Goal: Task Accomplishment & Management: Complete application form

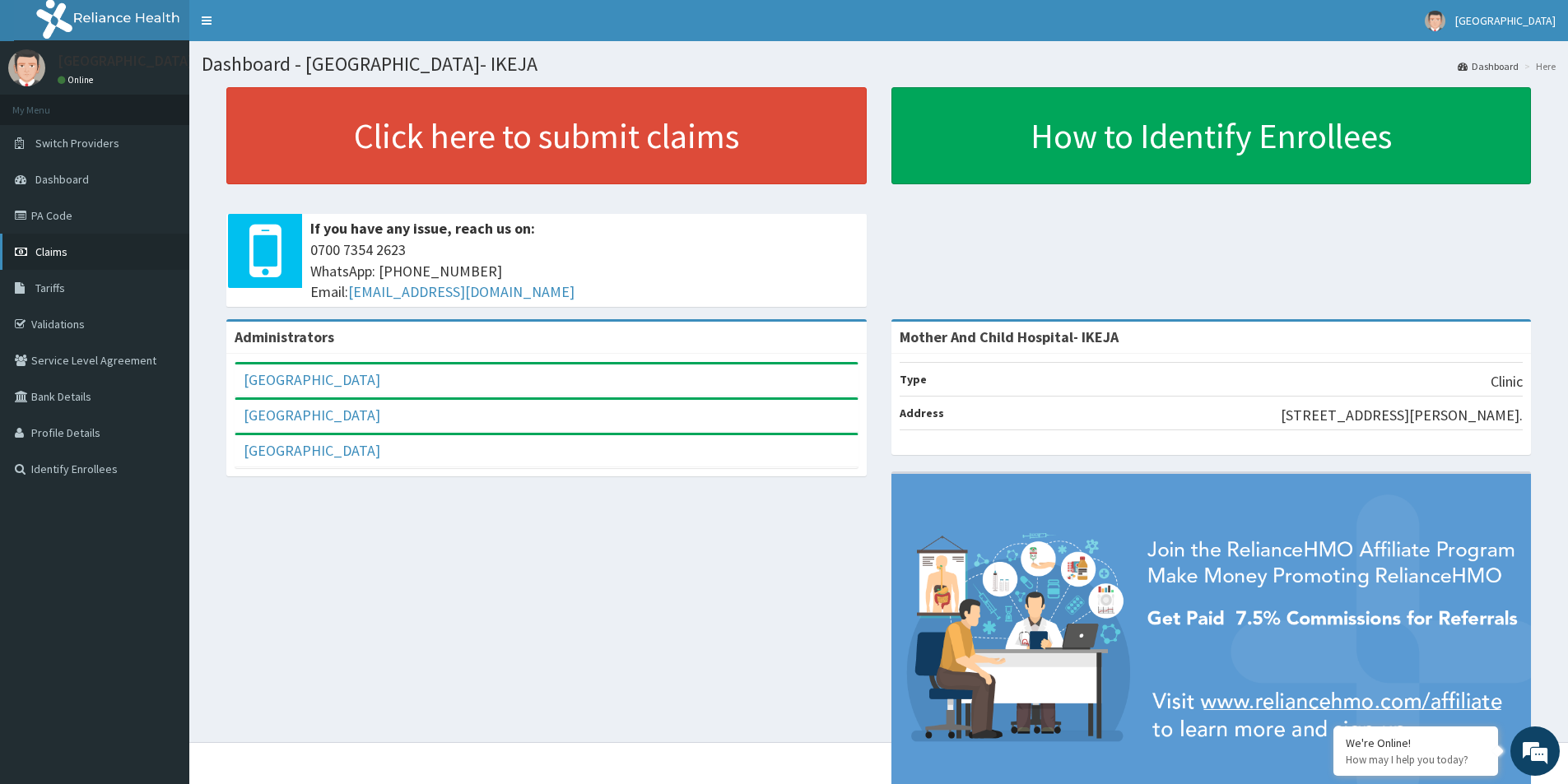
click at [50, 255] on span "Claims" at bounding box center [51, 251] width 32 height 15
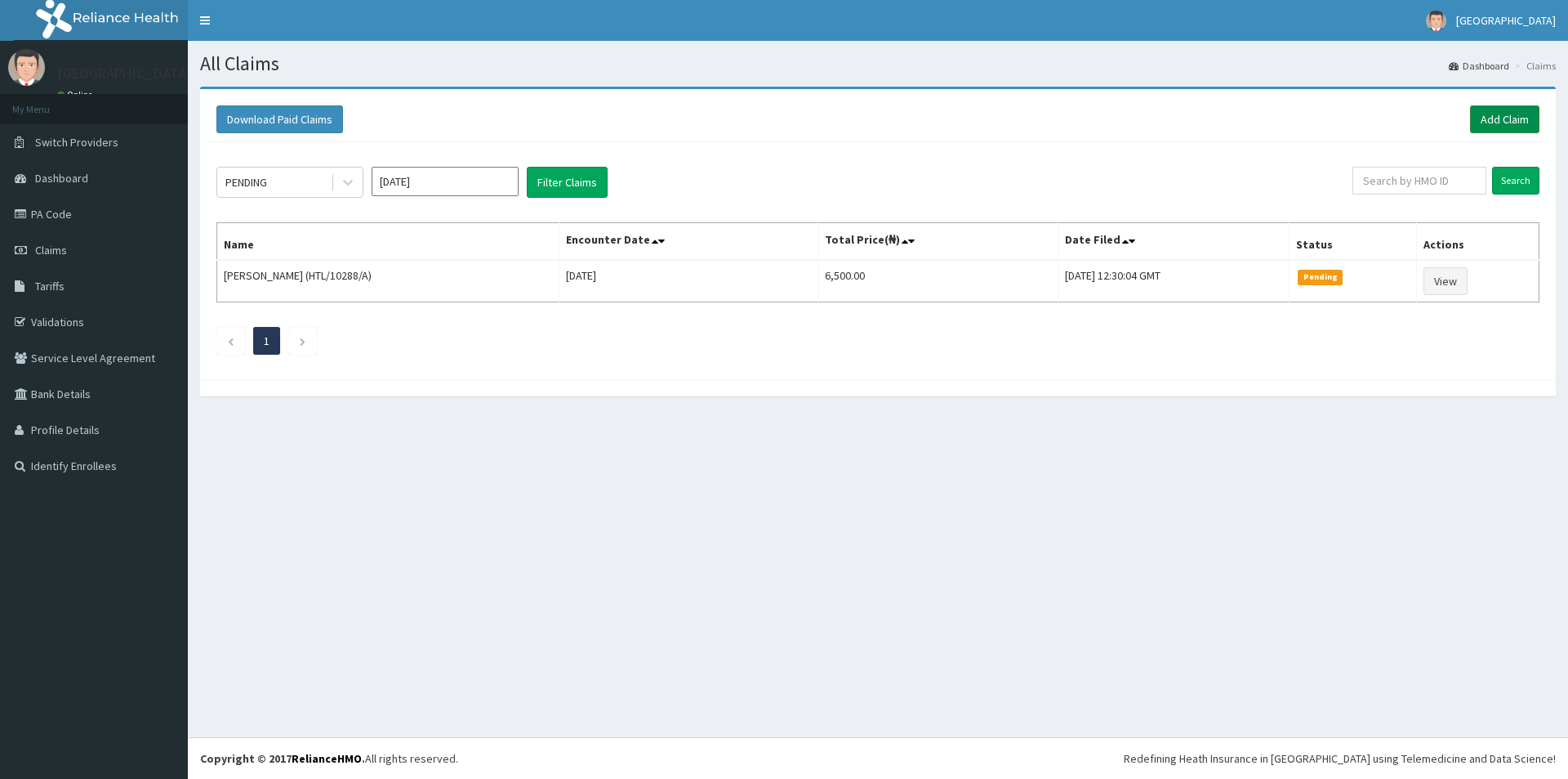
click at [1503, 124] on link "Add Claim" at bounding box center [1505, 119] width 69 height 28
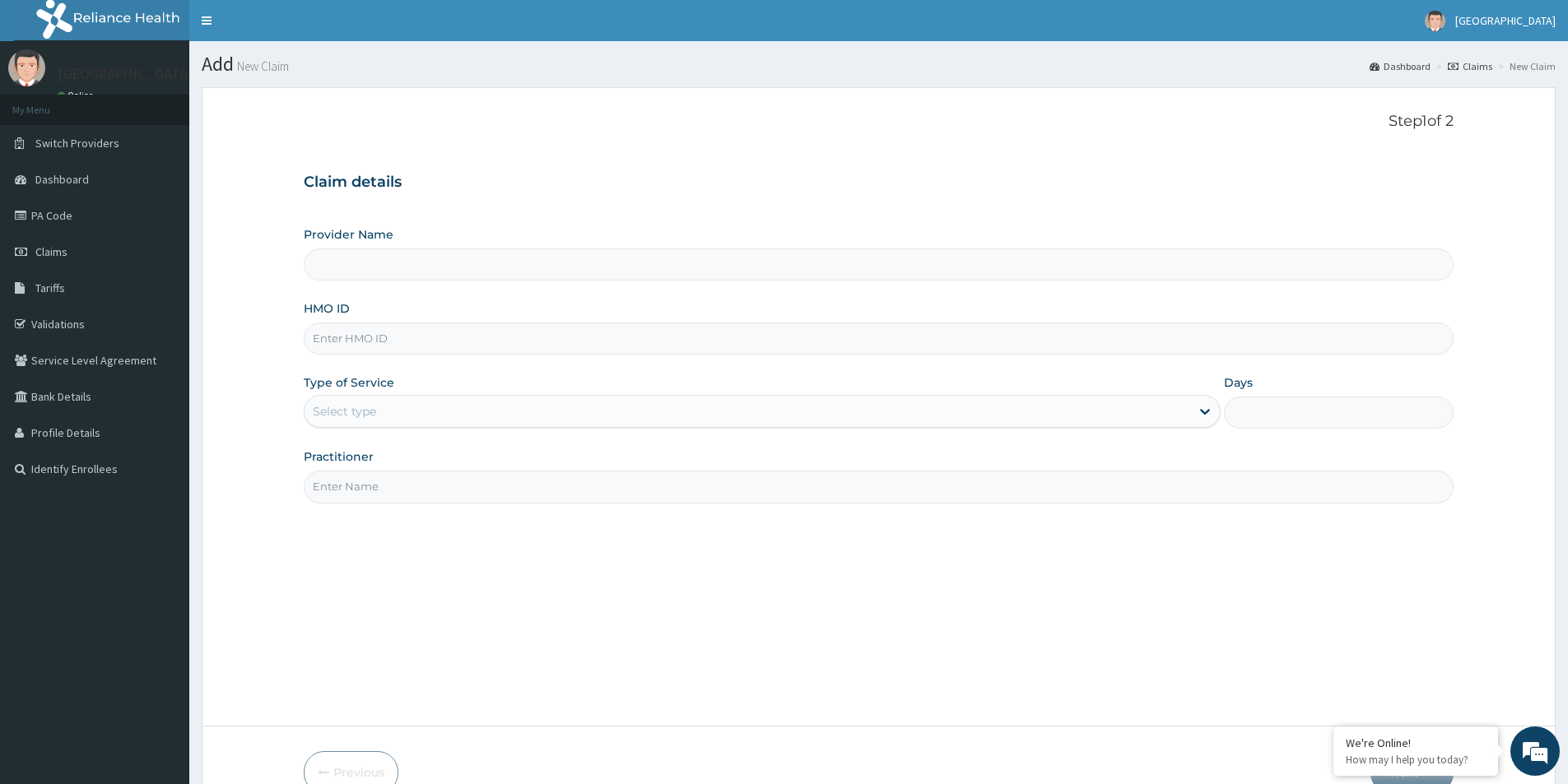
type input "Mother And Child Hospital- IKEJA"
click at [364, 344] on input "HMO ID" at bounding box center [878, 338] width 1150 height 32
type input "XCR/10014/A"
click at [358, 417] on div "Select type" at bounding box center [344, 411] width 64 height 16
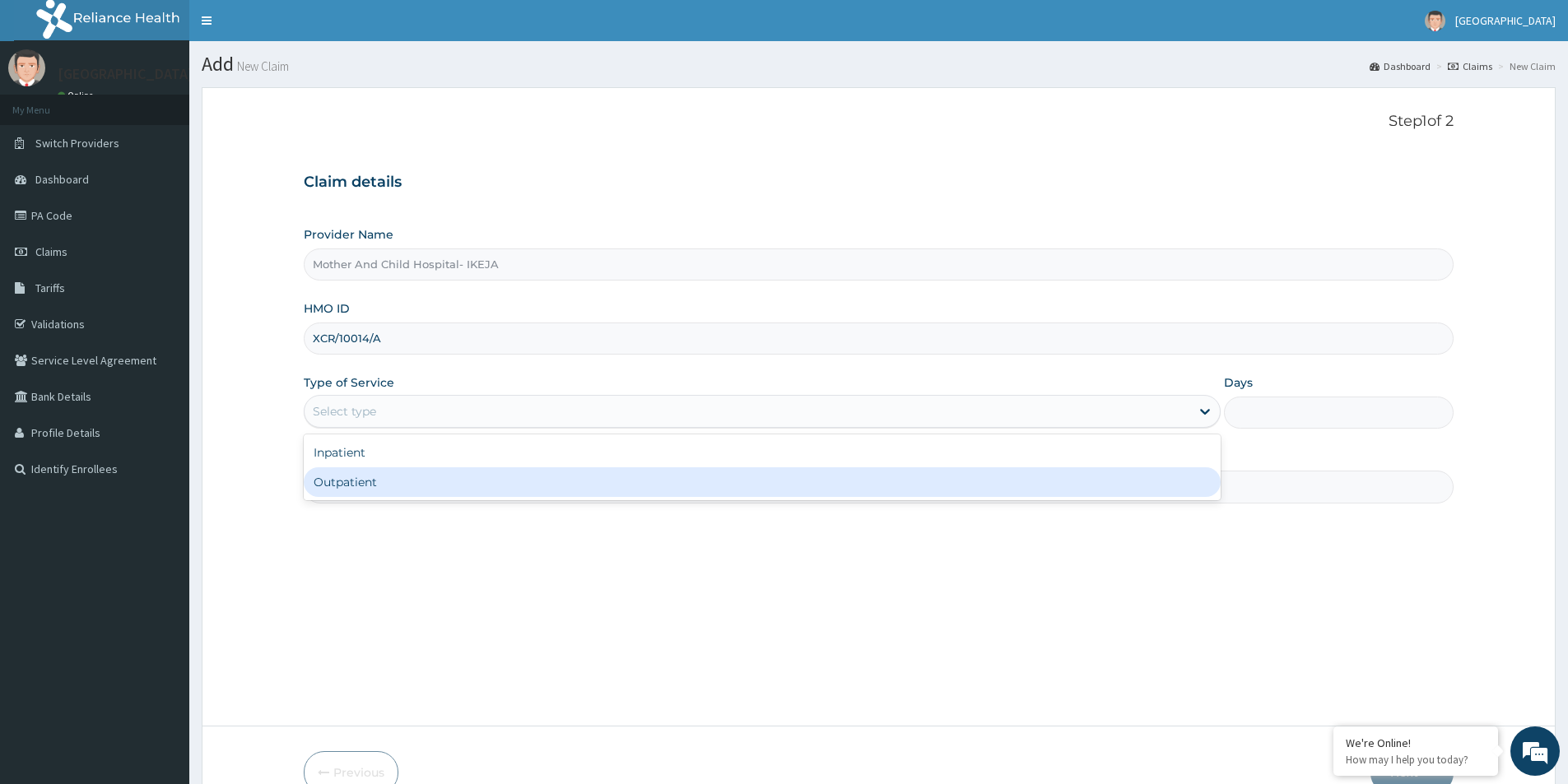
click at [324, 486] on div "Outpatient" at bounding box center [762, 482] width 917 height 30
type input "1"
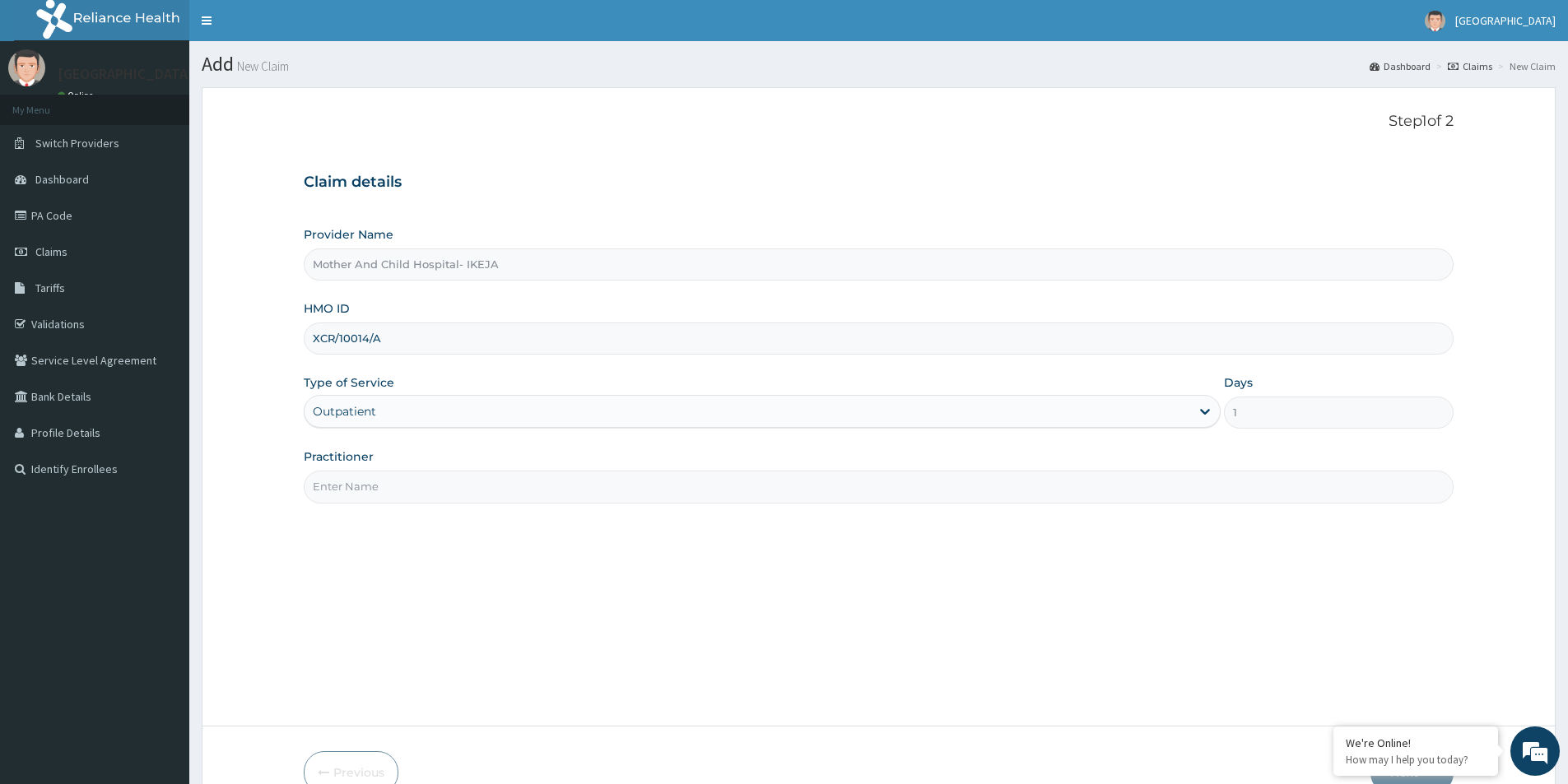
click at [326, 489] on input "Practitioner" at bounding box center [878, 487] width 1150 height 32
drag, startPoint x: 390, startPoint y: 494, endPoint x: 334, endPoint y: 498, distance: 56.1
click at [334, 498] on input "DR EKPETTE" at bounding box center [878, 487] width 1150 height 32
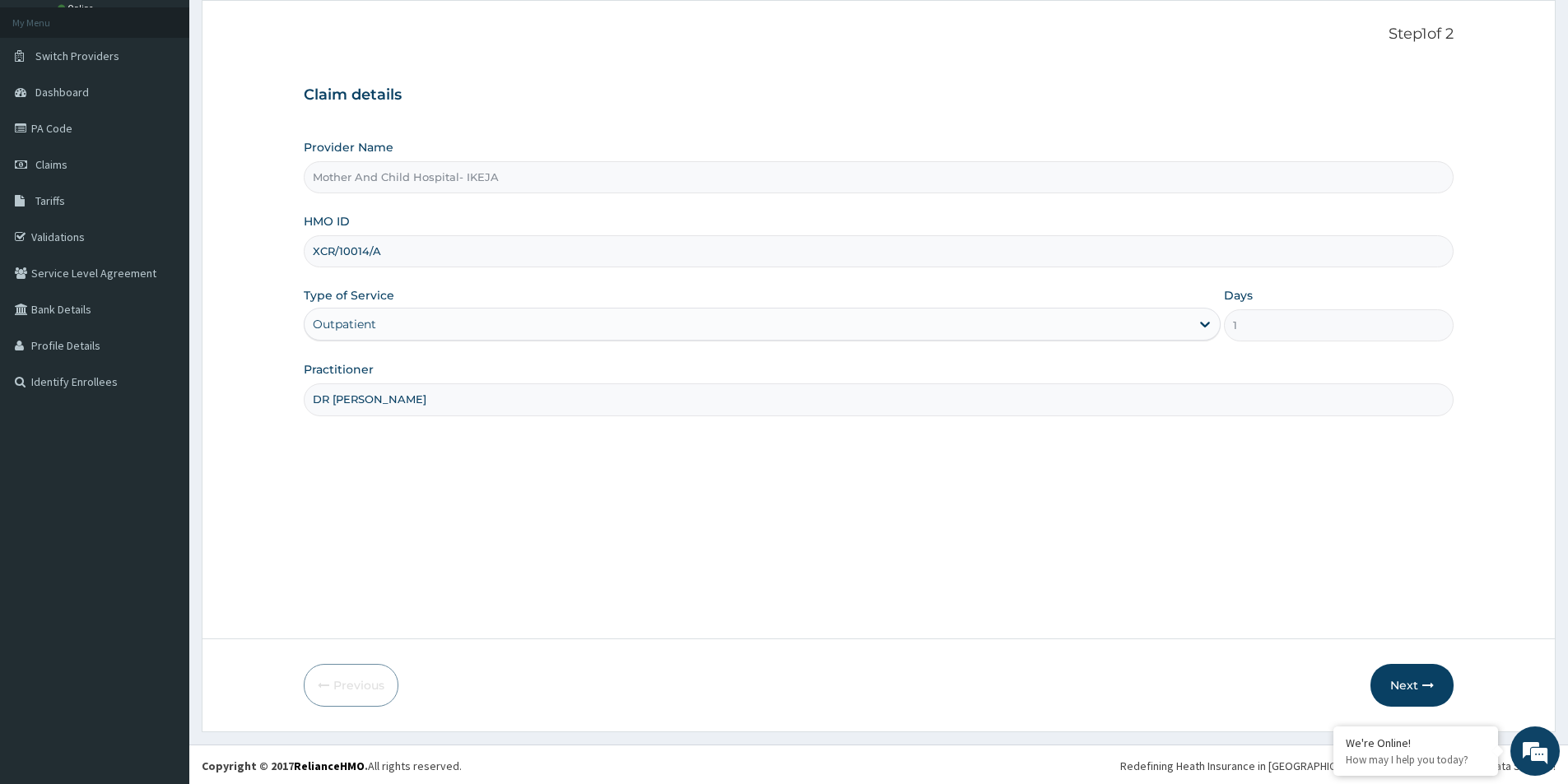
scroll to position [90, 0]
type input "DR BABALYN"
click at [1424, 687] on icon "button" at bounding box center [1428, 683] width 12 height 12
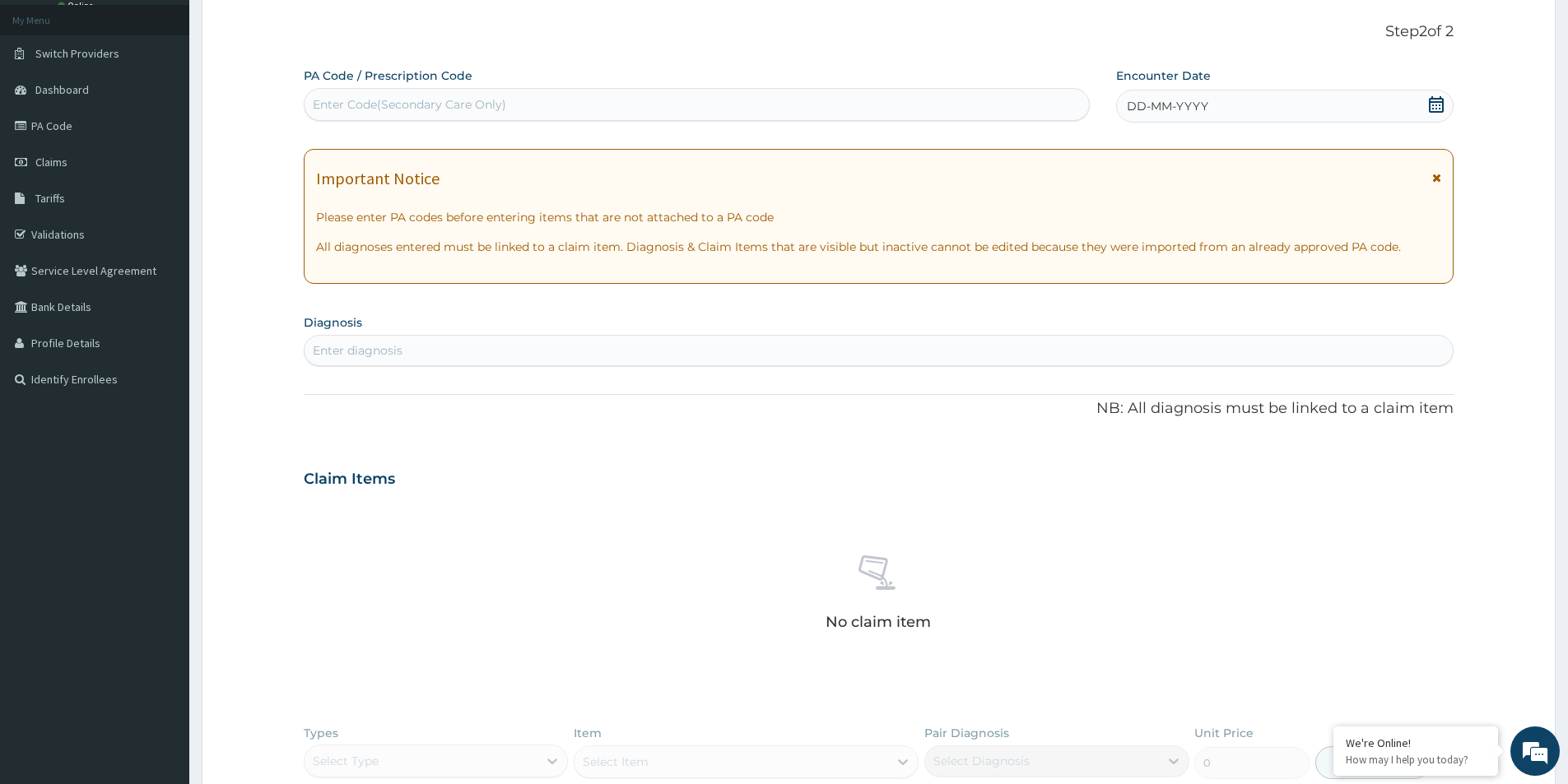
click at [1438, 103] on icon at bounding box center [1436, 104] width 16 height 16
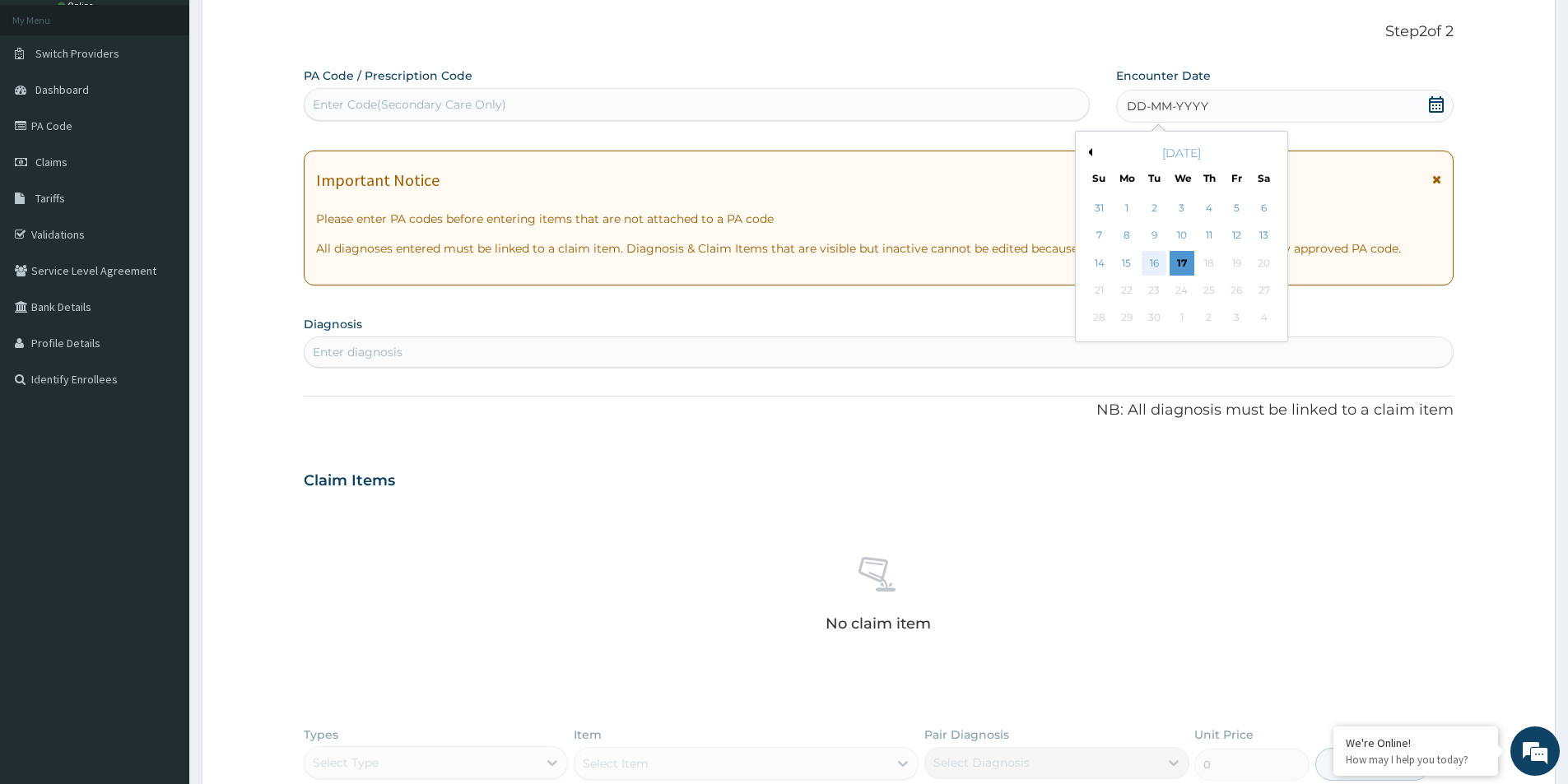
click at [1158, 269] on div "16" at bounding box center [1155, 263] width 25 height 25
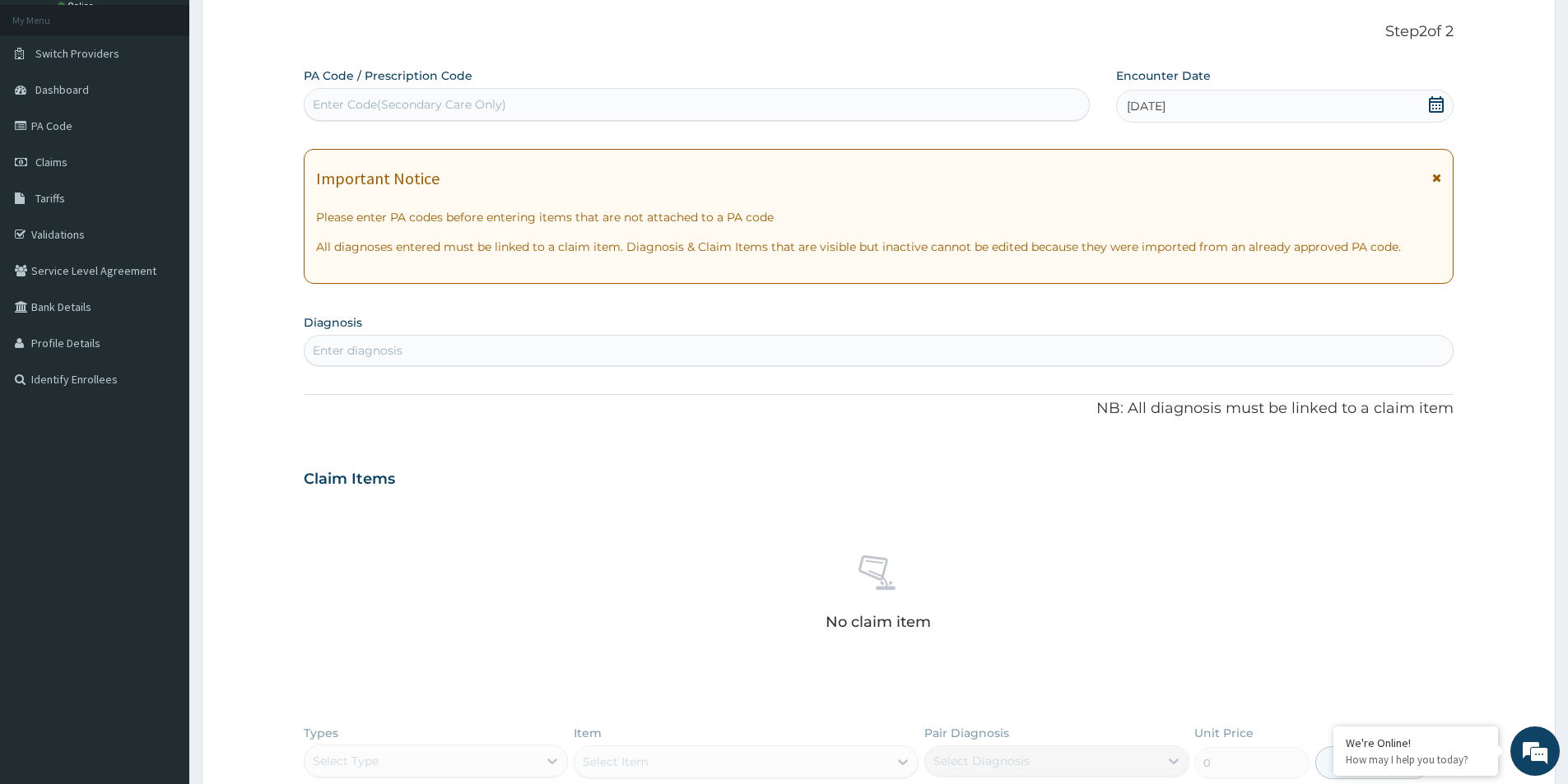
click at [899, 354] on div "Enter diagnosis" at bounding box center [878, 350] width 1148 height 26
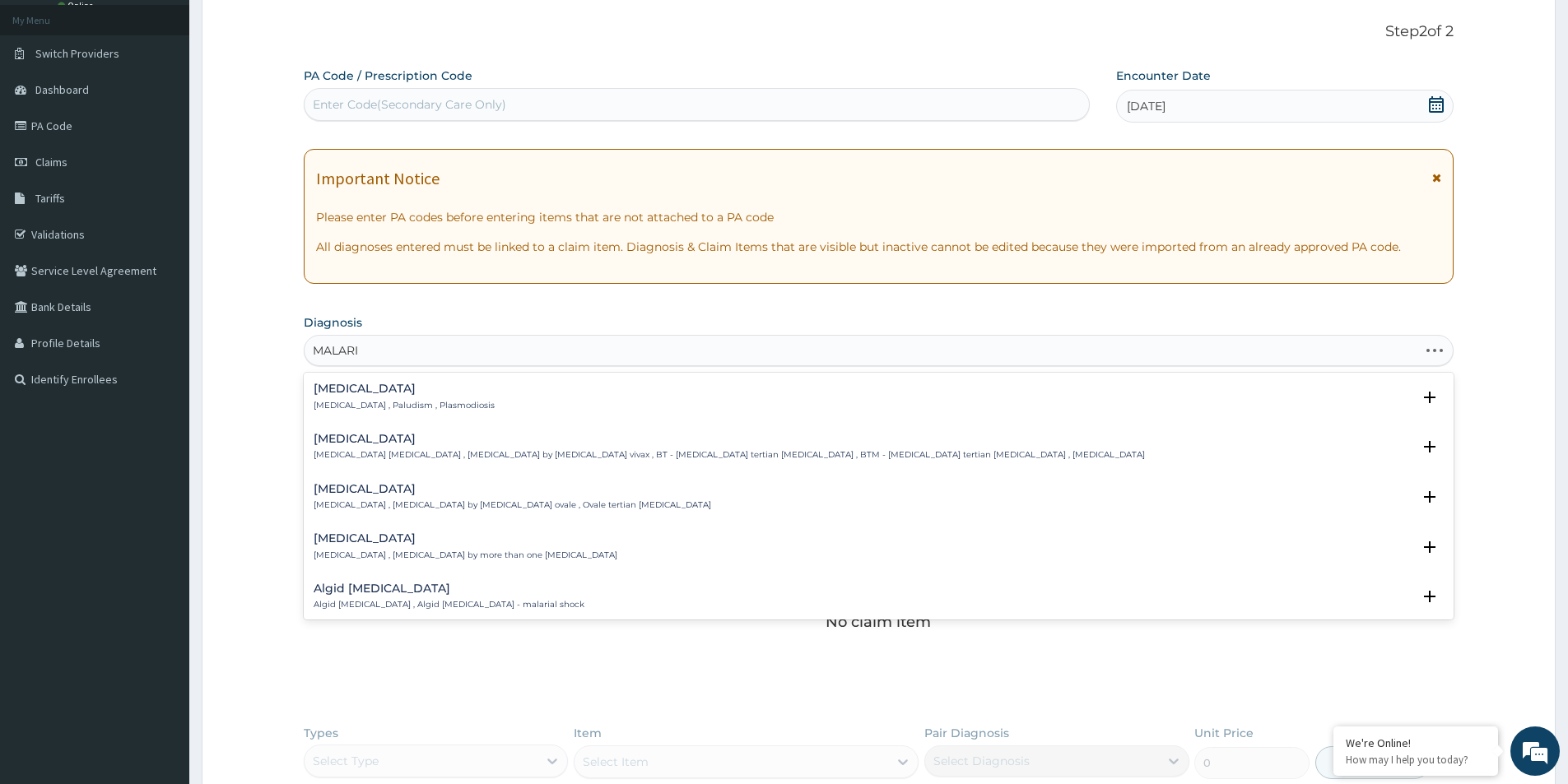
type input "MALARIA"
click at [328, 385] on h4 "Malaria" at bounding box center [403, 388] width 181 height 12
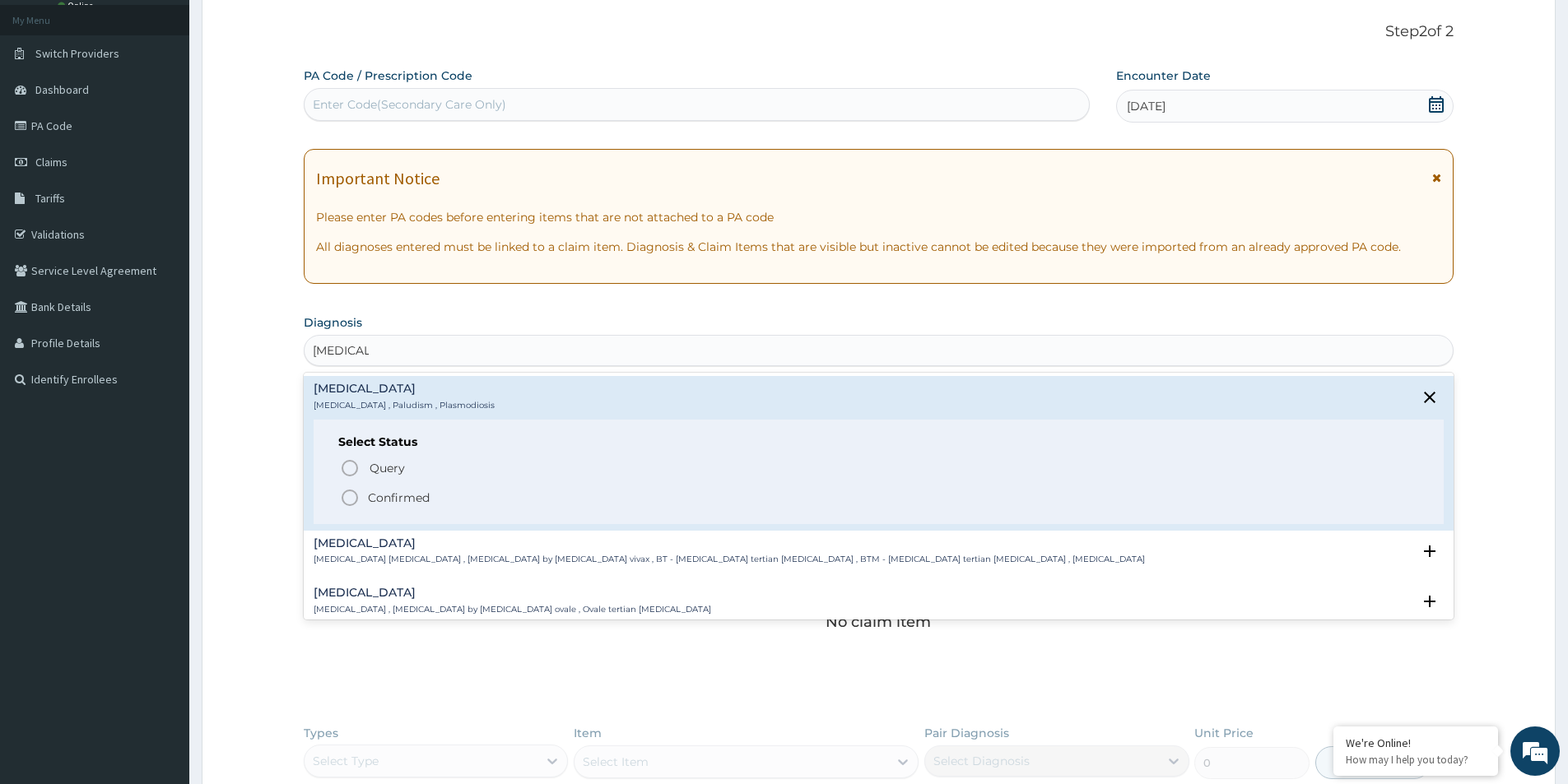
click at [346, 500] on icon "status option filled" at bounding box center [350, 498] width 20 height 20
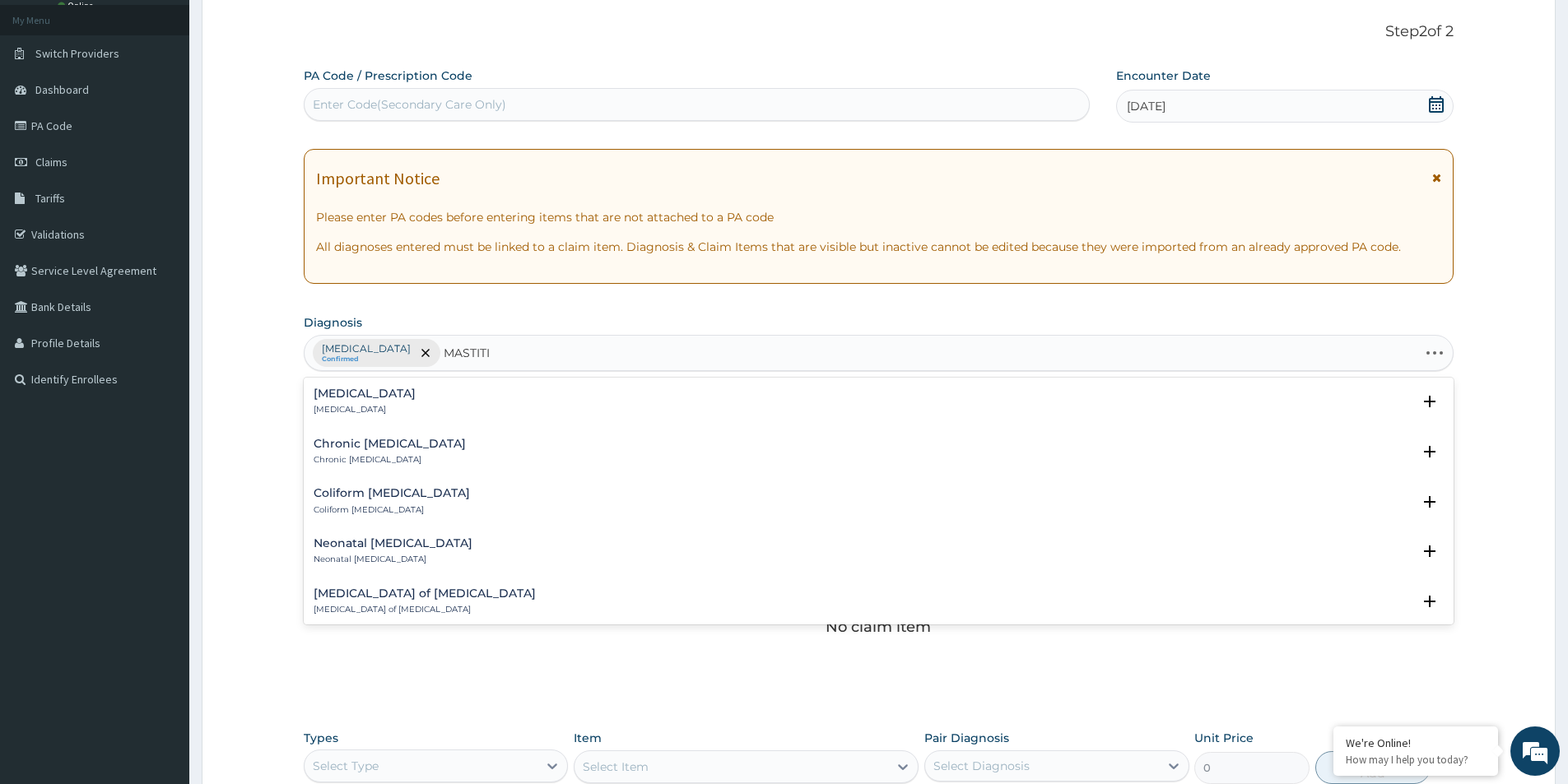
type input "MASTITIS"
click at [342, 406] on p "Acute mastitis" at bounding box center [364, 410] width 102 height 12
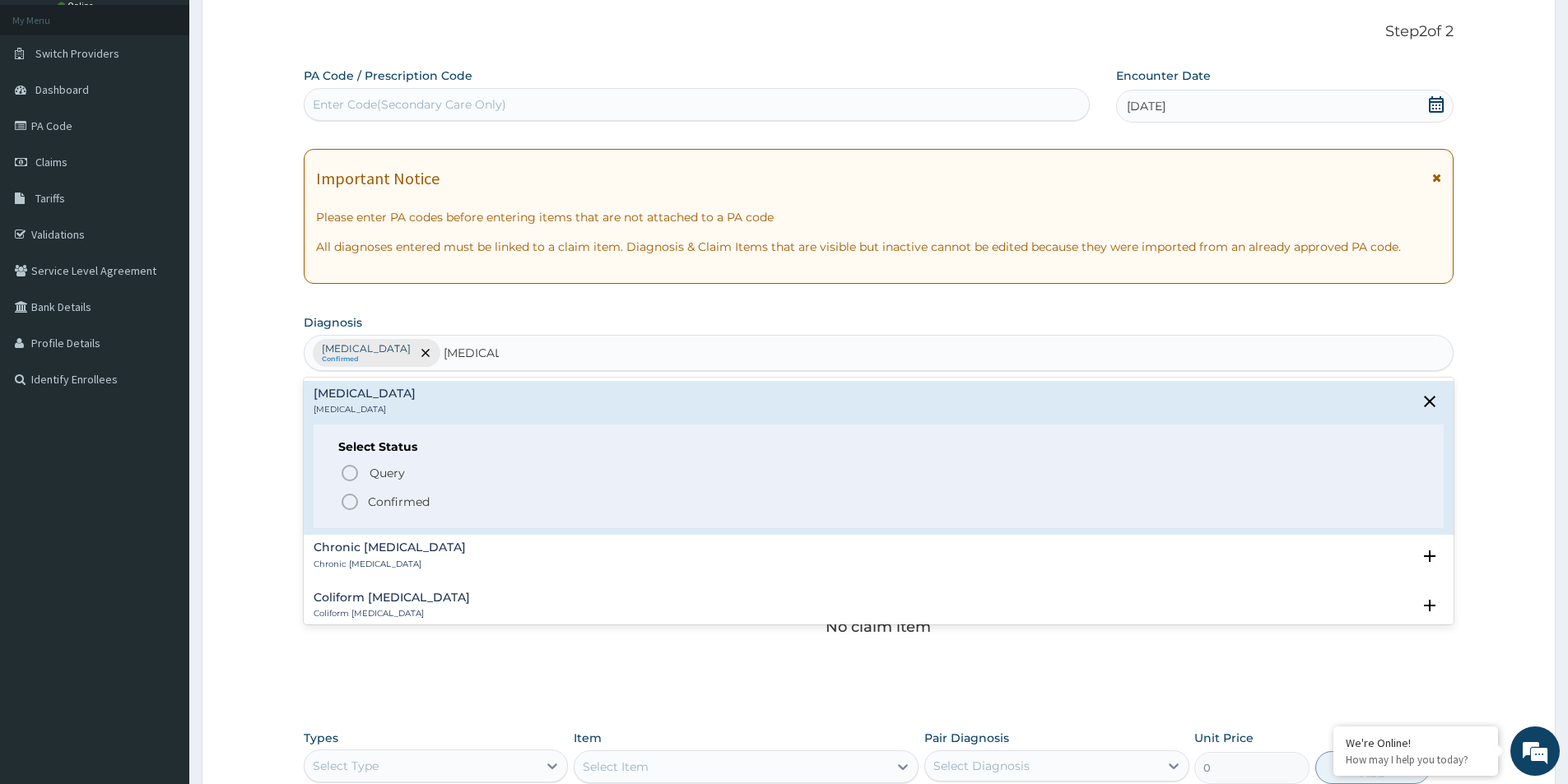
click at [347, 505] on icon "status option filled" at bounding box center [350, 502] width 20 height 20
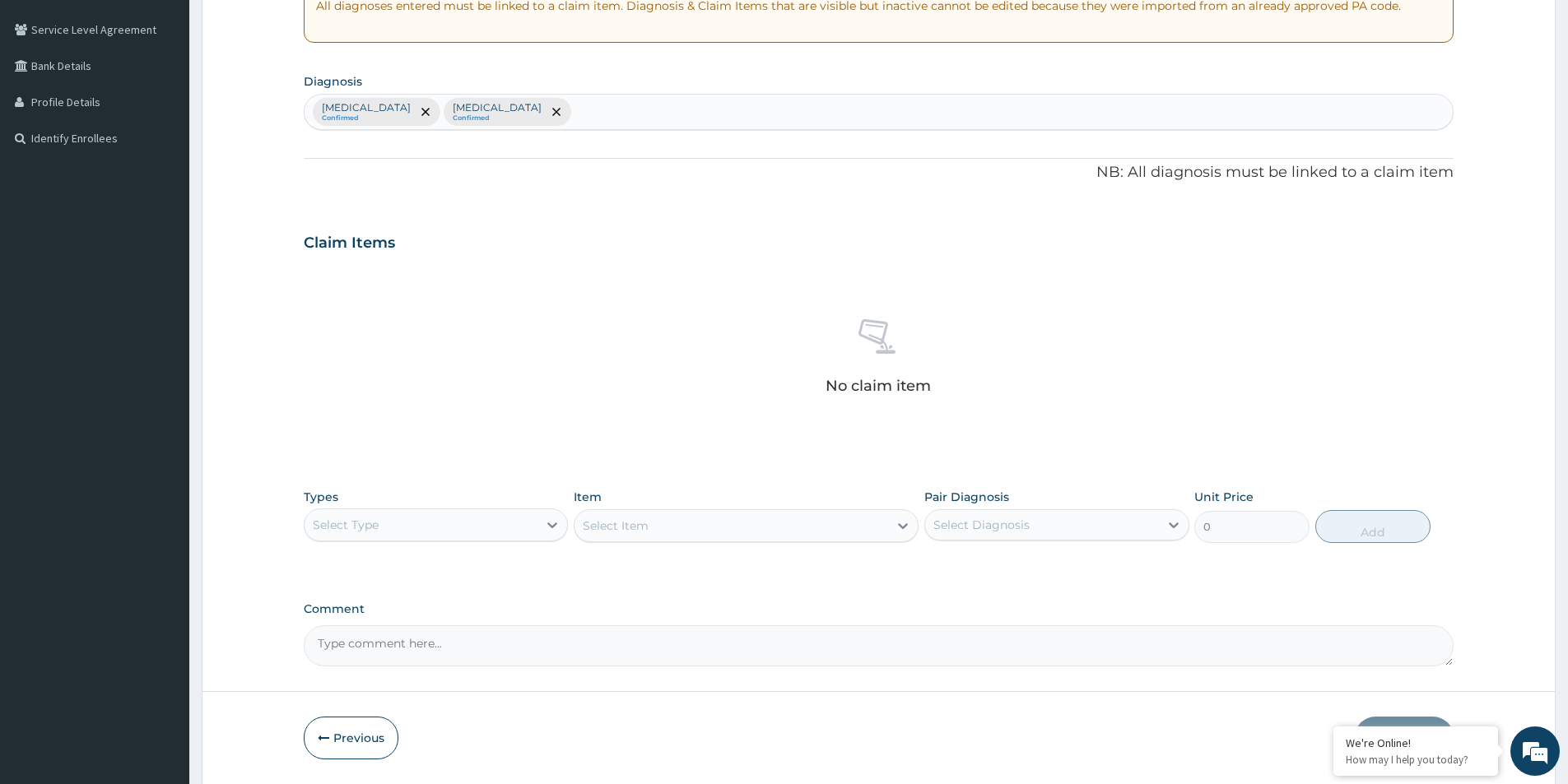
scroll to position [336, 0]
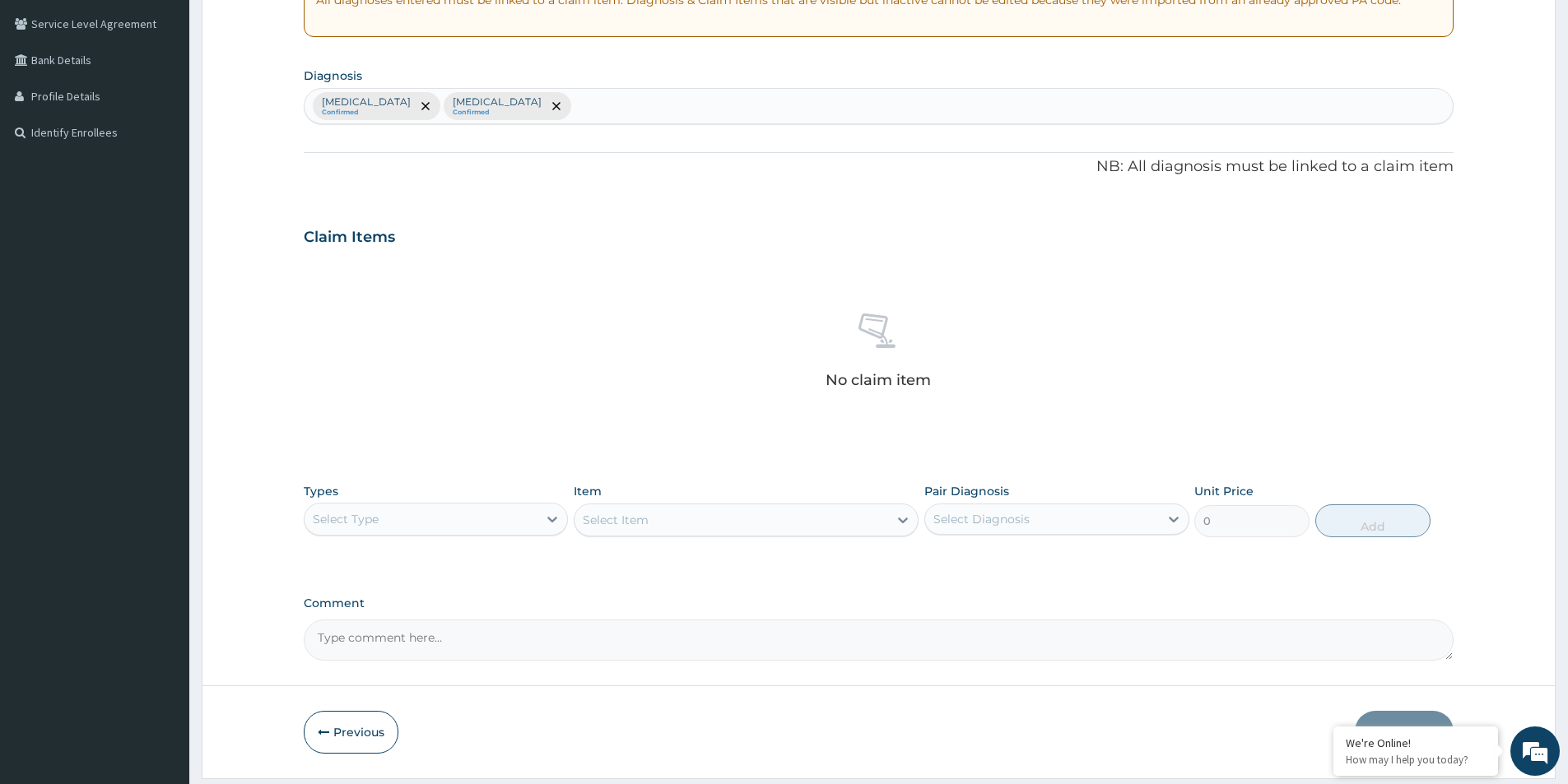
click at [501, 533] on div "Select Type" at bounding box center [435, 519] width 264 height 33
click at [387, 617] on div "Procedures" at bounding box center [435, 619] width 264 height 30
click at [629, 513] on div "Select Item" at bounding box center [747, 520] width 345 height 33
click at [629, 513] on div "Select Item" at bounding box center [616, 520] width 66 height 16
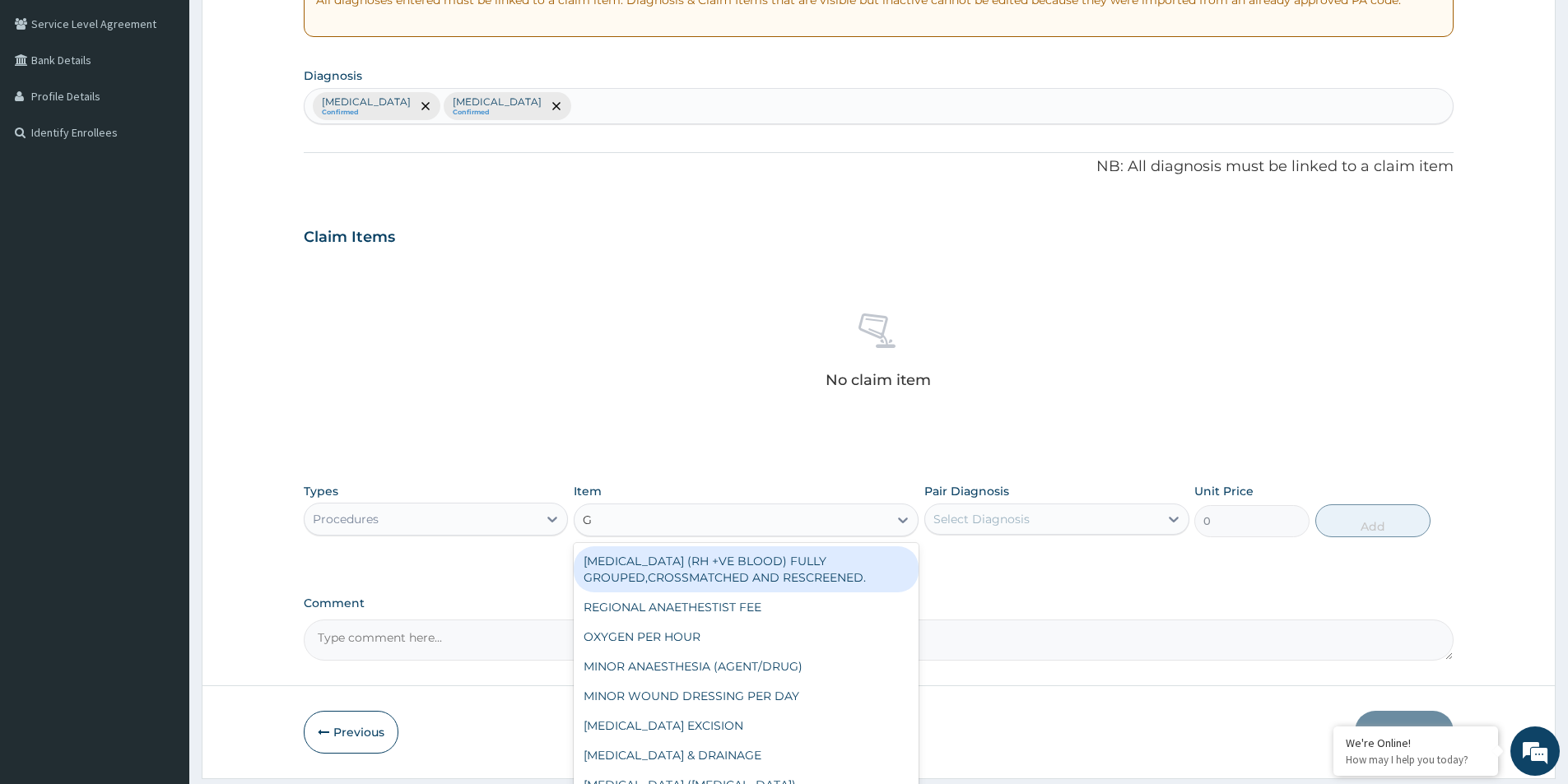
type input "GP"
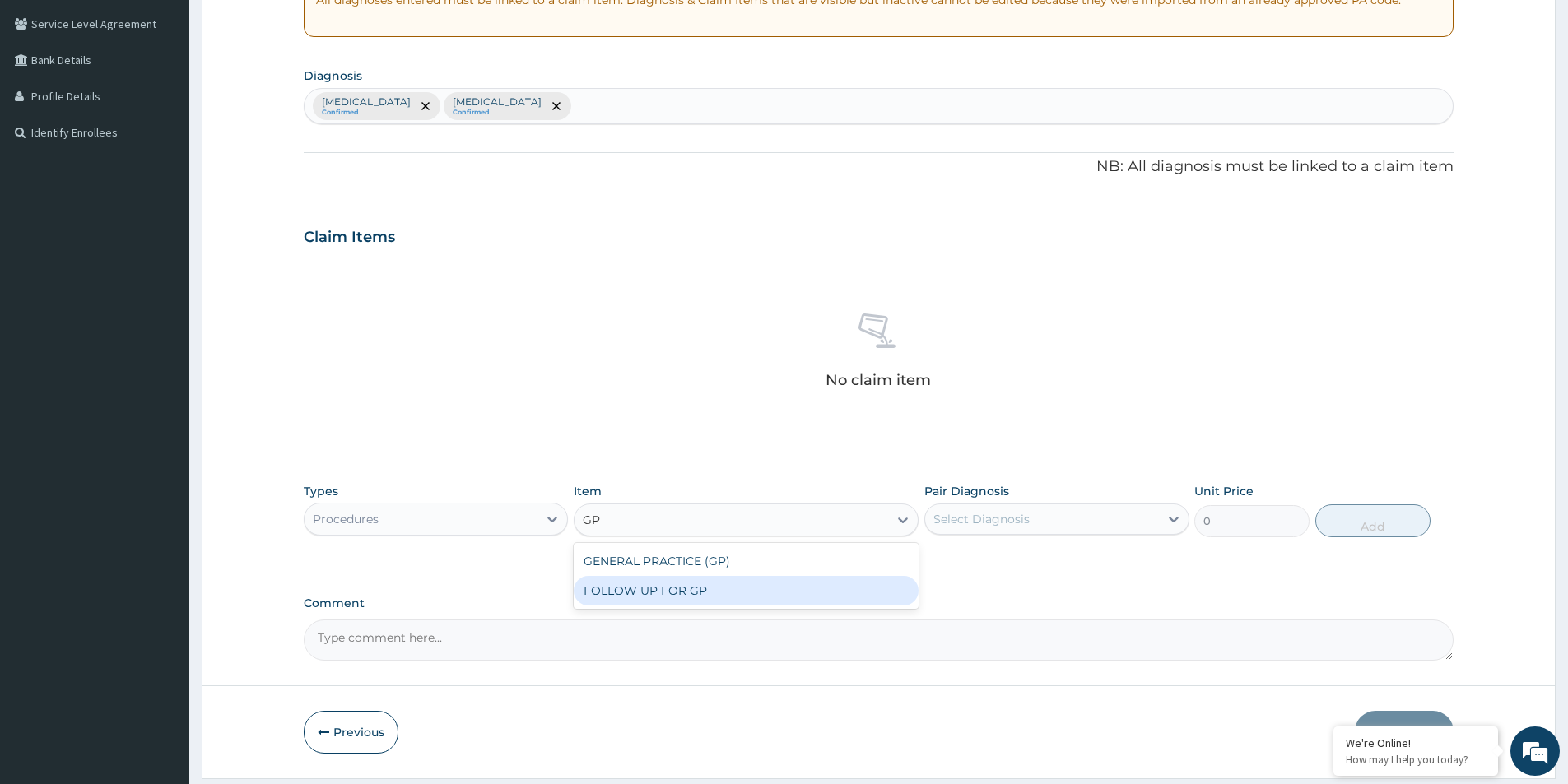
click at [664, 595] on div "FOLLOW UP FOR GP" at bounding box center [747, 590] width 345 height 30
type input "2000"
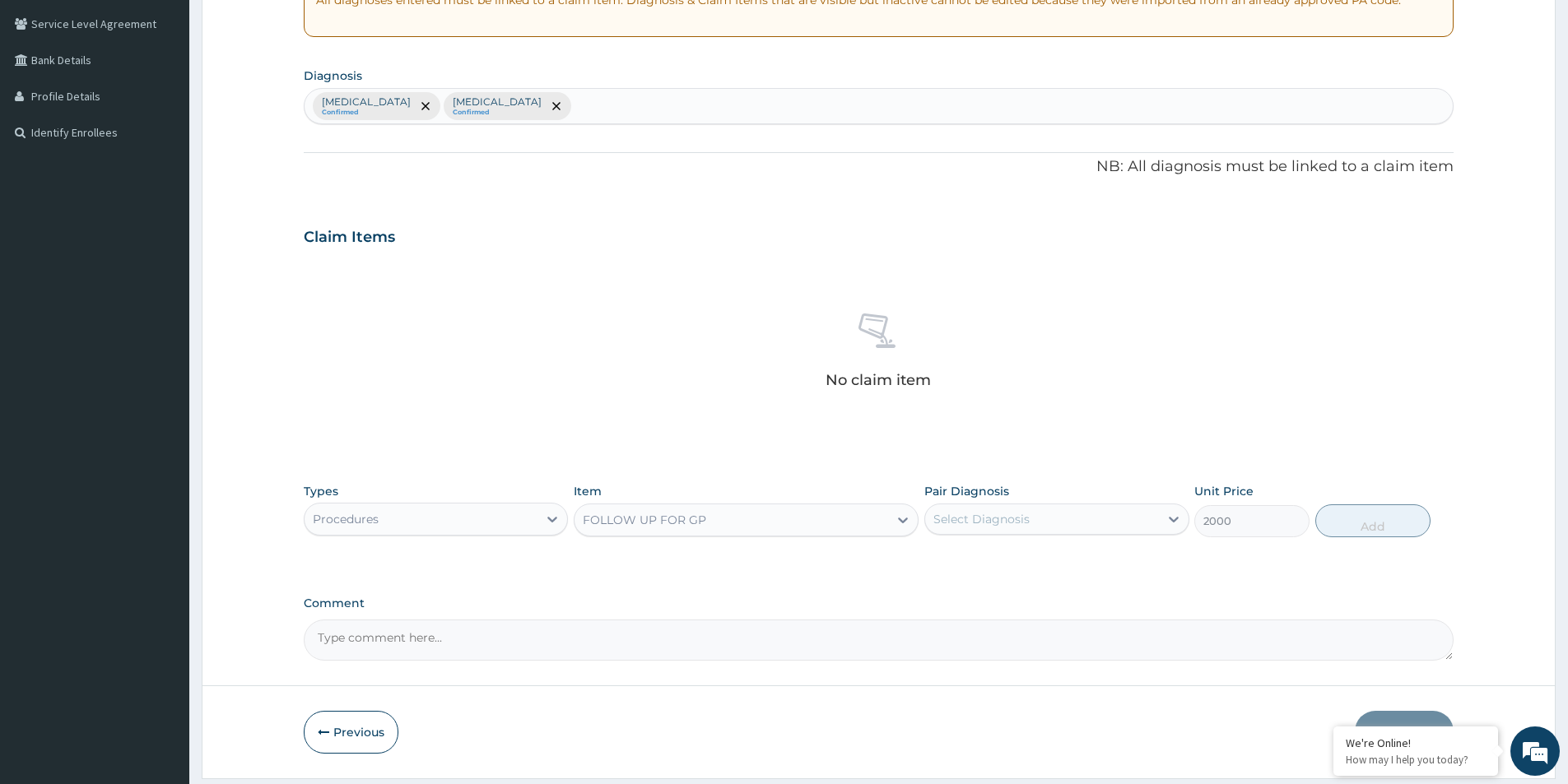
click at [946, 516] on div "Select Diagnosis" at bounding box center [981, 519] width 96 height 16
click at [941, 560] on input "checkbox" at bounding box center [939, 560] width 11 height 11
checkbox input "true"
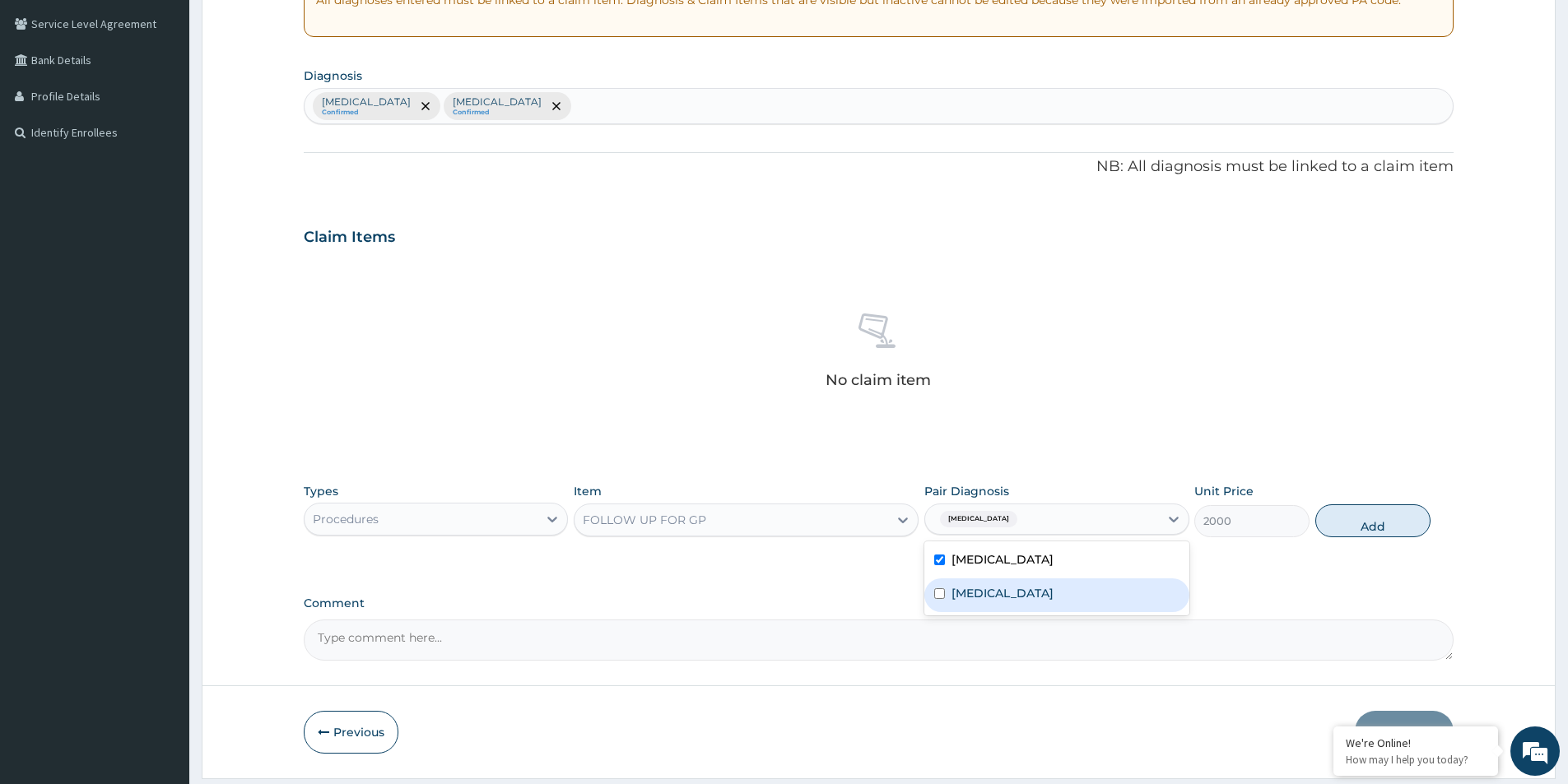
click at [941, 593] on input "checkbox" at bounding box center [939, 593] width 11 height 11
checkbox input "true"
click at [1381, 523] on button "Add" at bounding box center [1372, 521] width 115 height 33
type input "0"
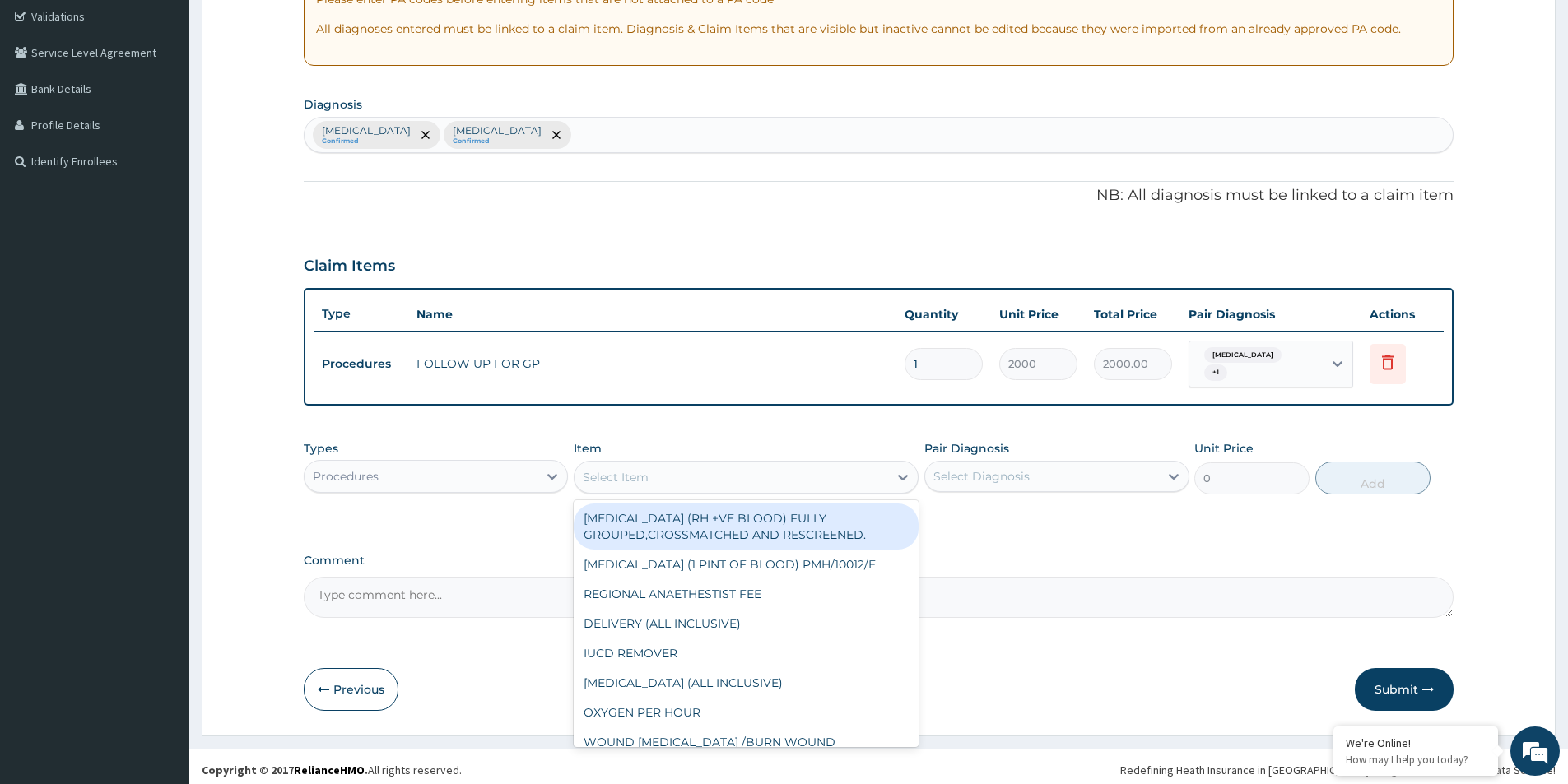
click at [639, 472] on div "Select Item" at bounding box center [616, 477] width 66 height 16
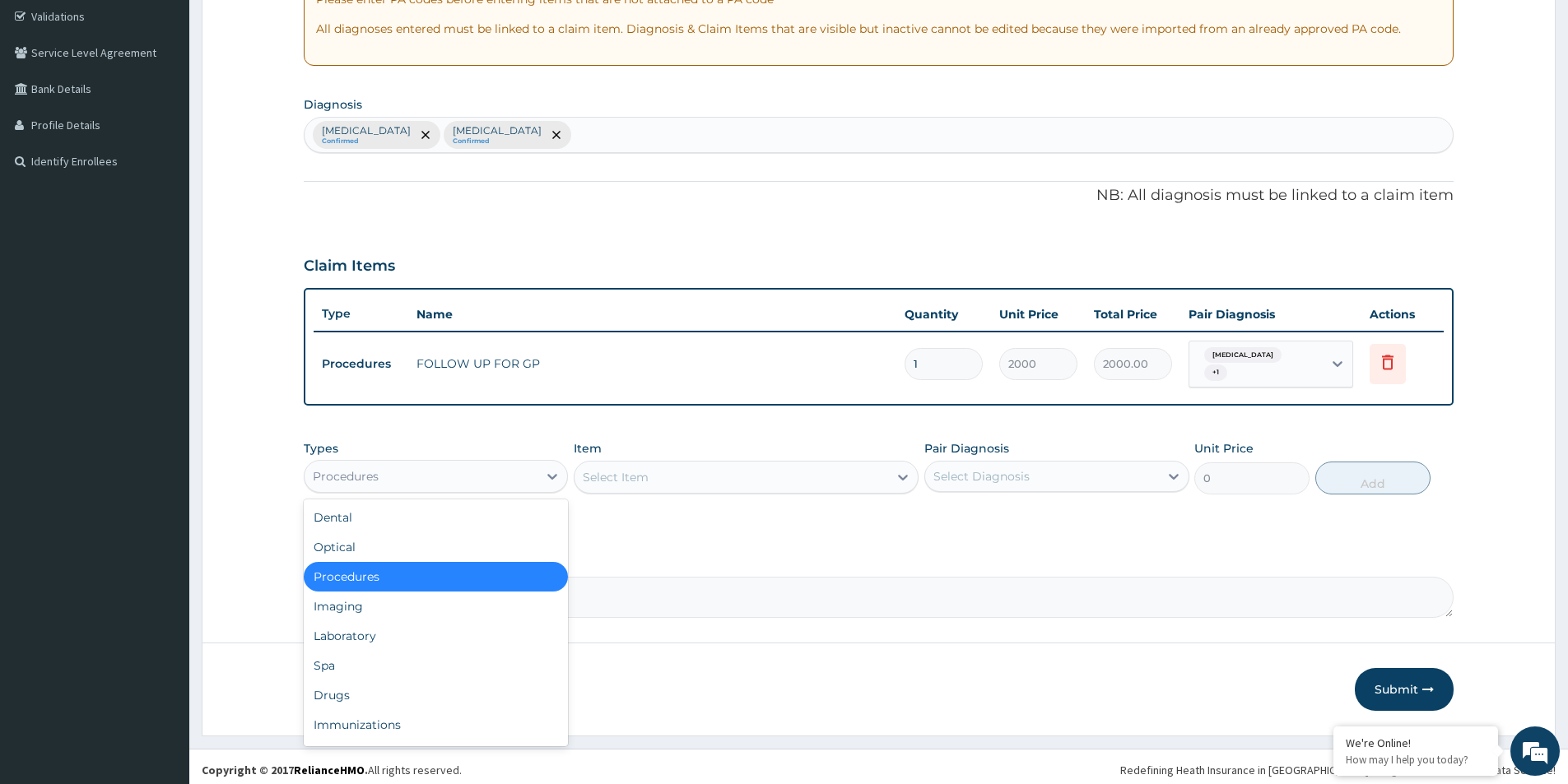
click at [432, 482] on div "Procedures" at bounding box center [420, 476] width 233 height 26
click at [352, 637] on div "Laboratory" at bounding box center [435, 636] width 264 height 30
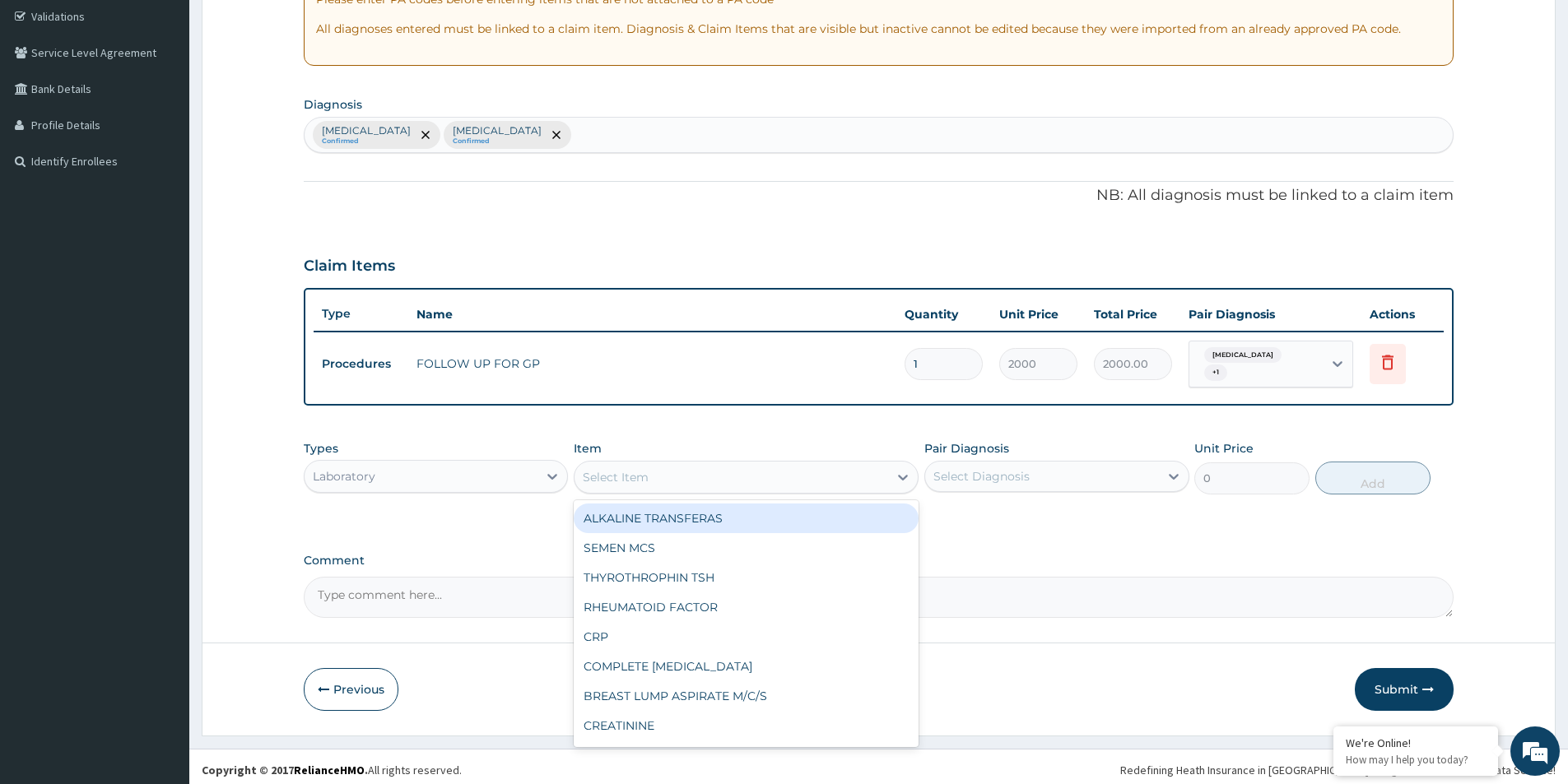
click at [659, 466] on div "Select Item" at bounding box center [732, 477] width 313 height 26
type input "FUL"
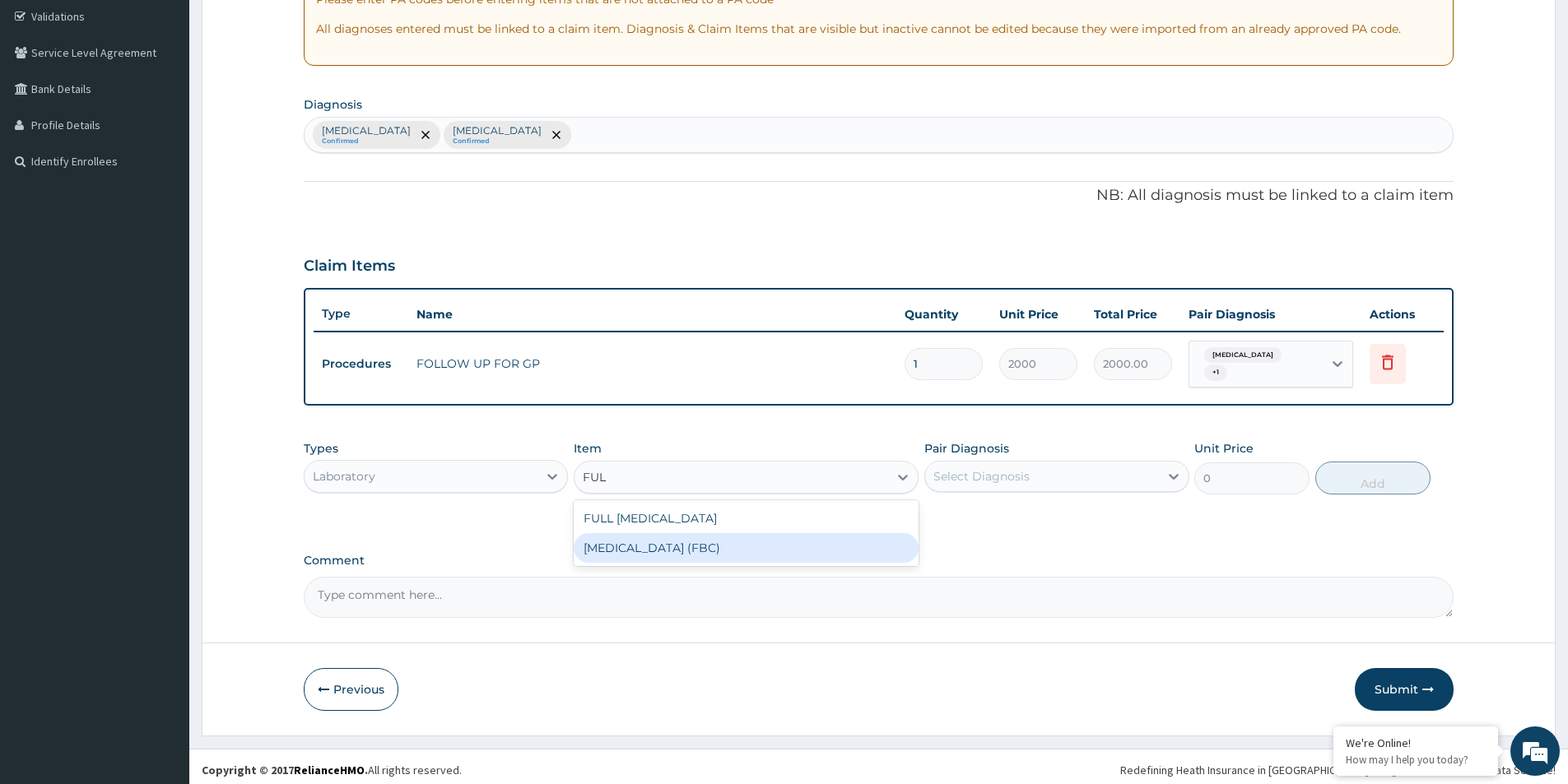
click at [641, 533] on div "FULL BLOOD COUNT (FBC)" at bounding box center [747, 548] width 345 height 30
type input "2400"
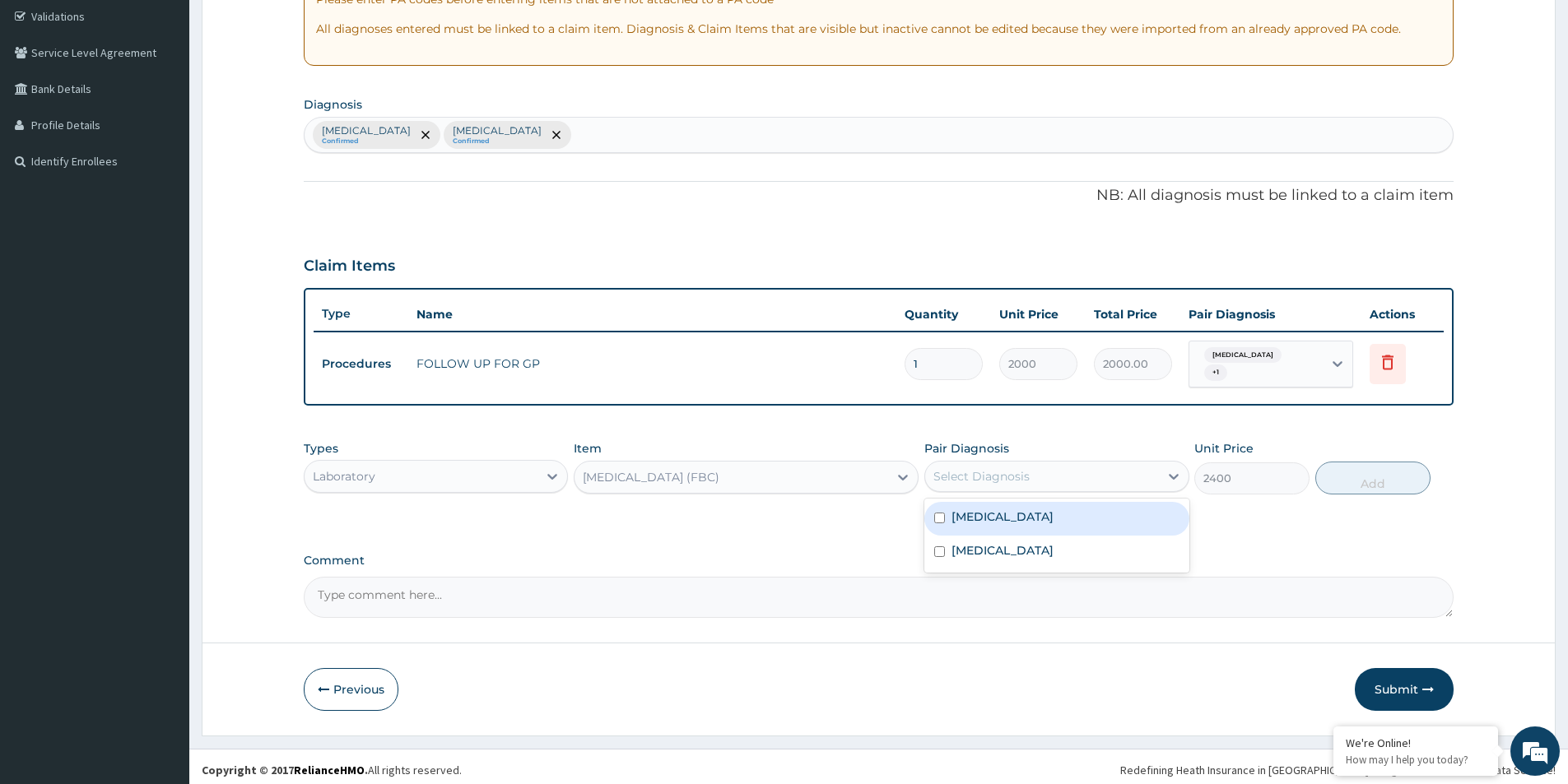
click at [1075, 472] on div "Select Diagnosis" at bounding box center [1041, 476] width 233 height 26
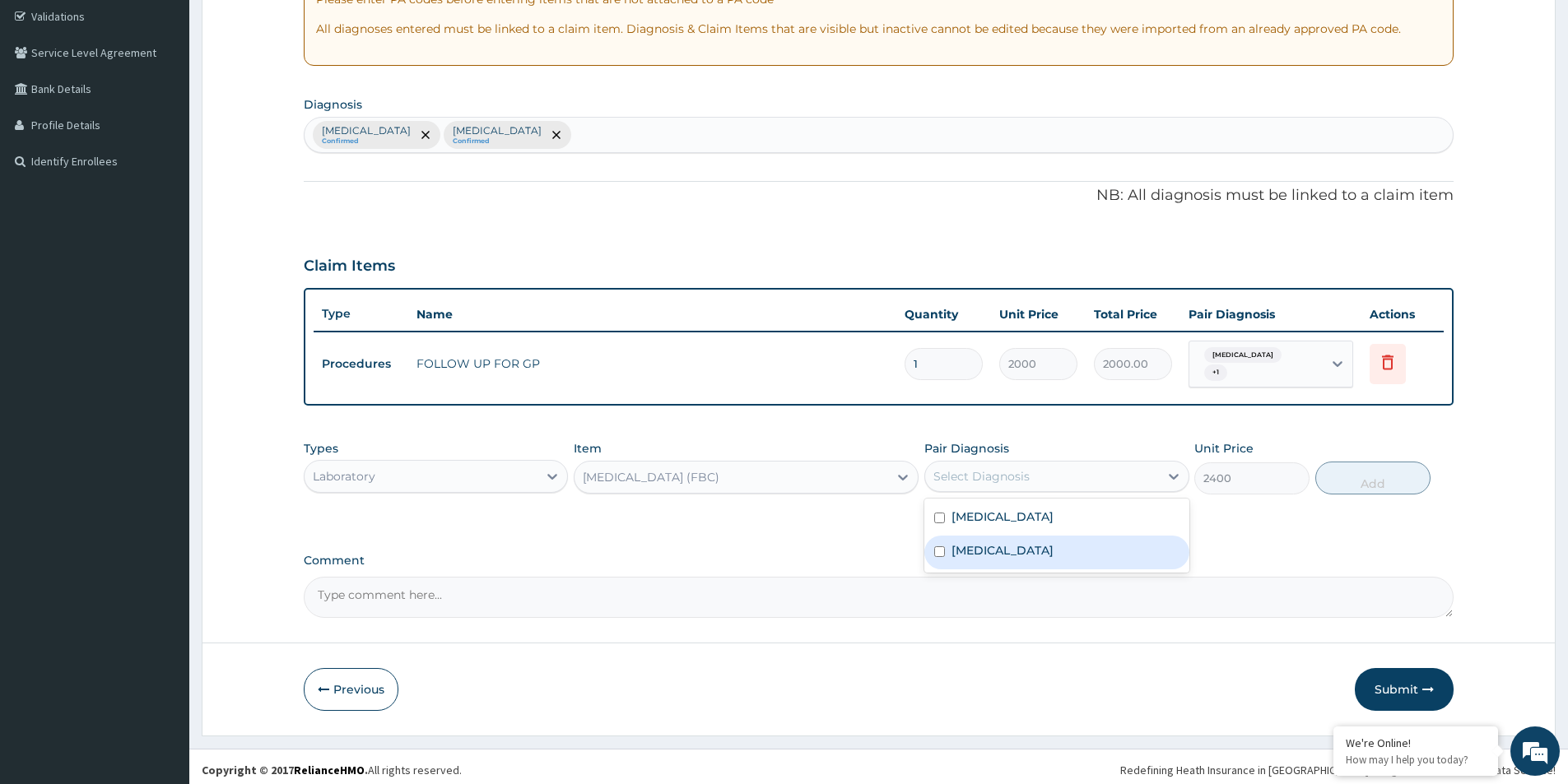
drag, startPoint x: 937, startPoint y: 545, endPoint x: 957, endPoint y: 496, distance: 52.9
click at [938, 547] on input "checkbox" at bounding box center [939, 552] width 11 height 11
checkbox input "true"
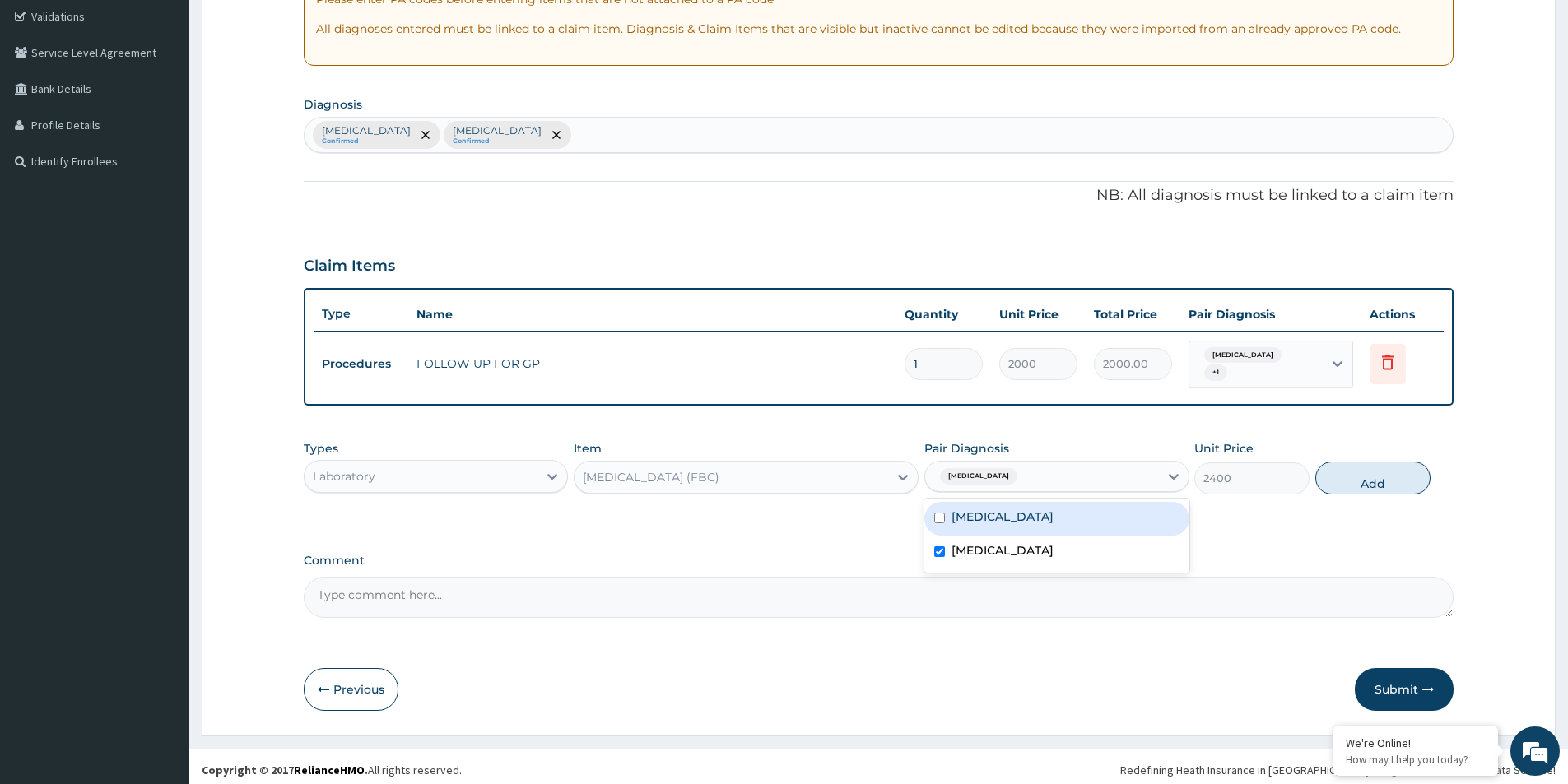
click at [941, 513] on input "checkbox" at bounding box center [939, 518] width 11 height 11
checkbox input "true"
click at [1396, 479] on button "Add" at bounding box center [1372, 478] width 115 height 33
type input "0"
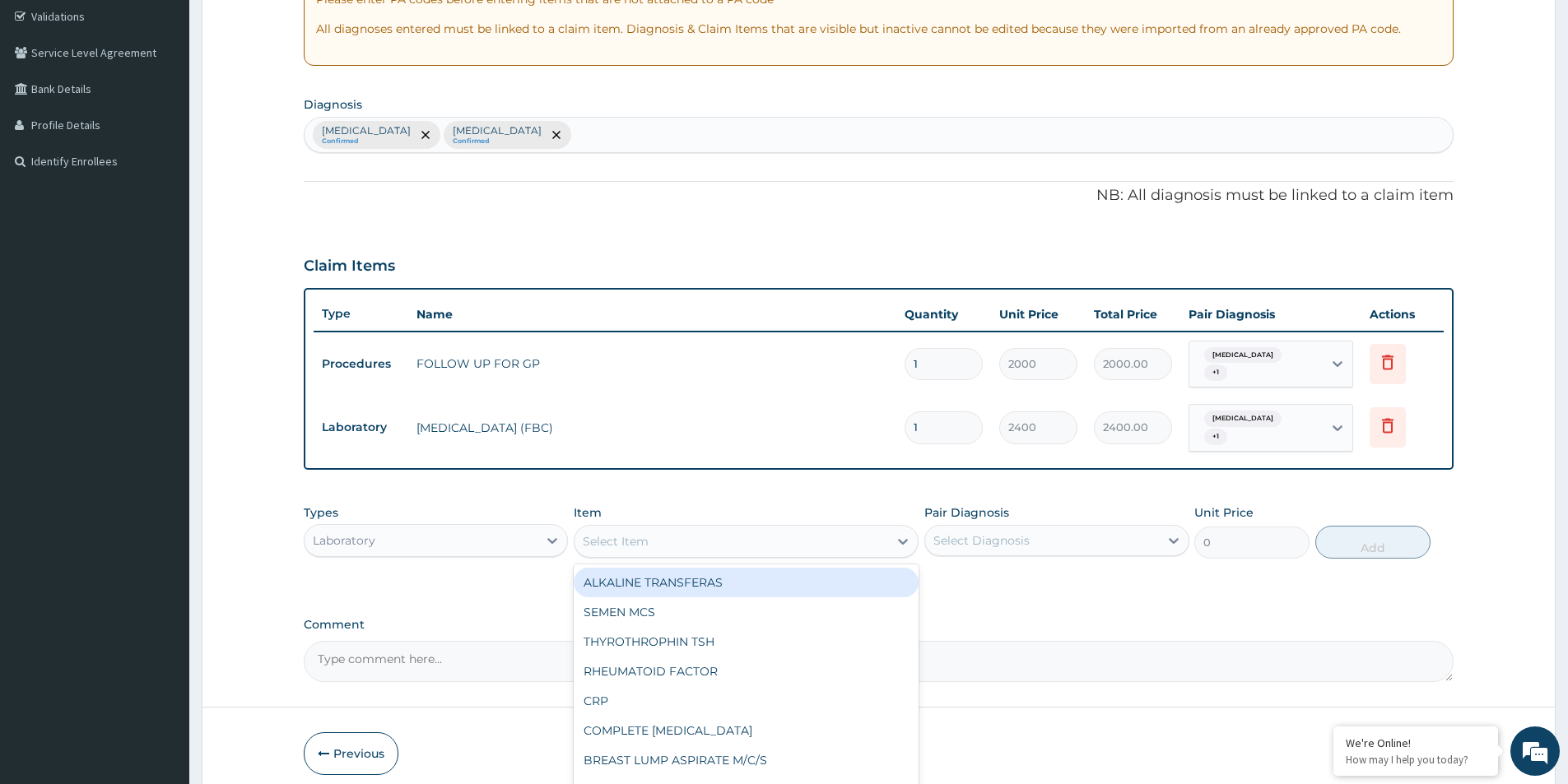
click at [637, 533] on div "Select Item" at bounding box center [616, 541] width 66 height 16
type input "MP"
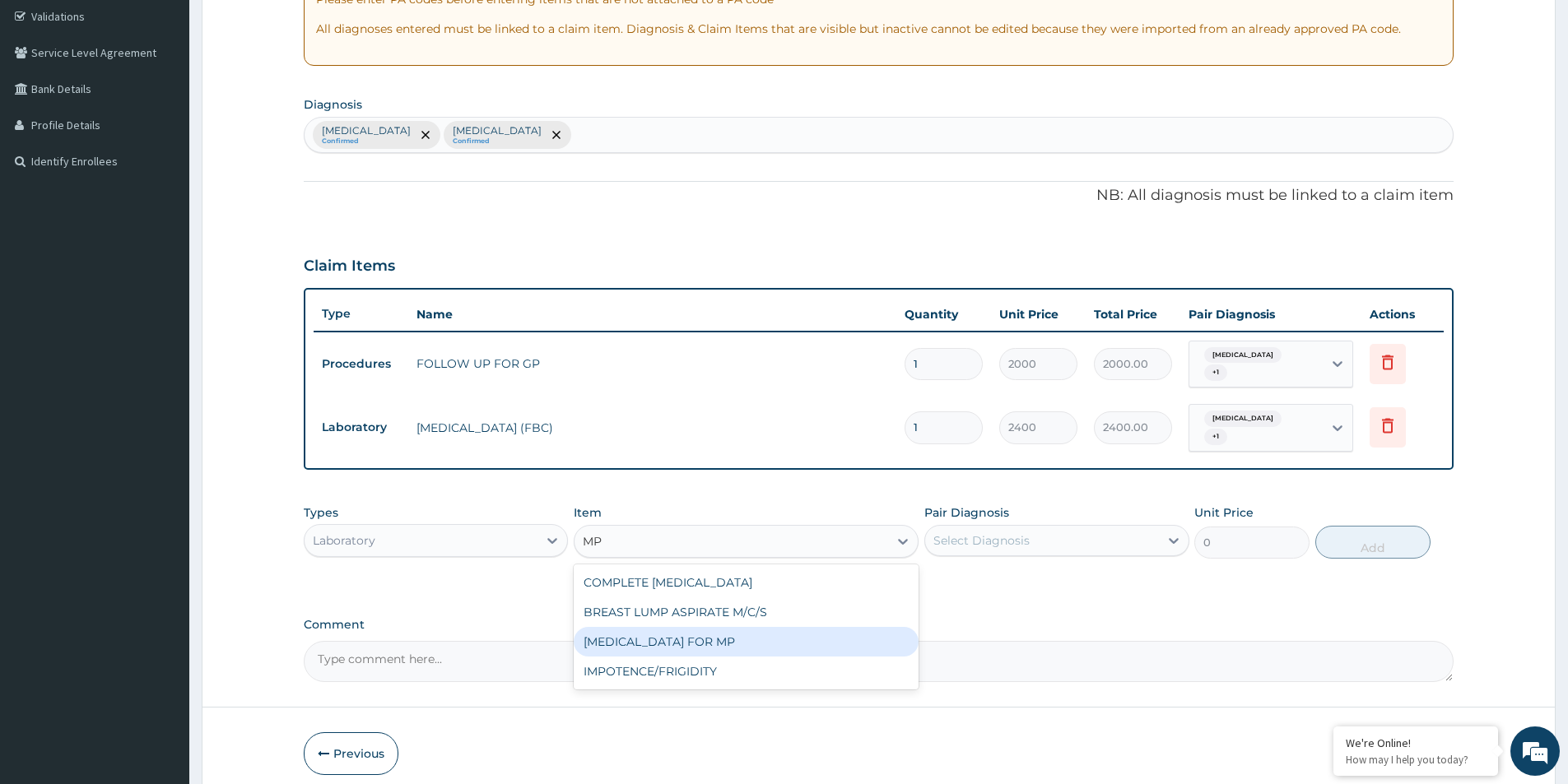
click at [657, 626] on div "BLOOD FILM FOR MP" at bounding box center [747, 641] width 345 height 30
type input "1200"
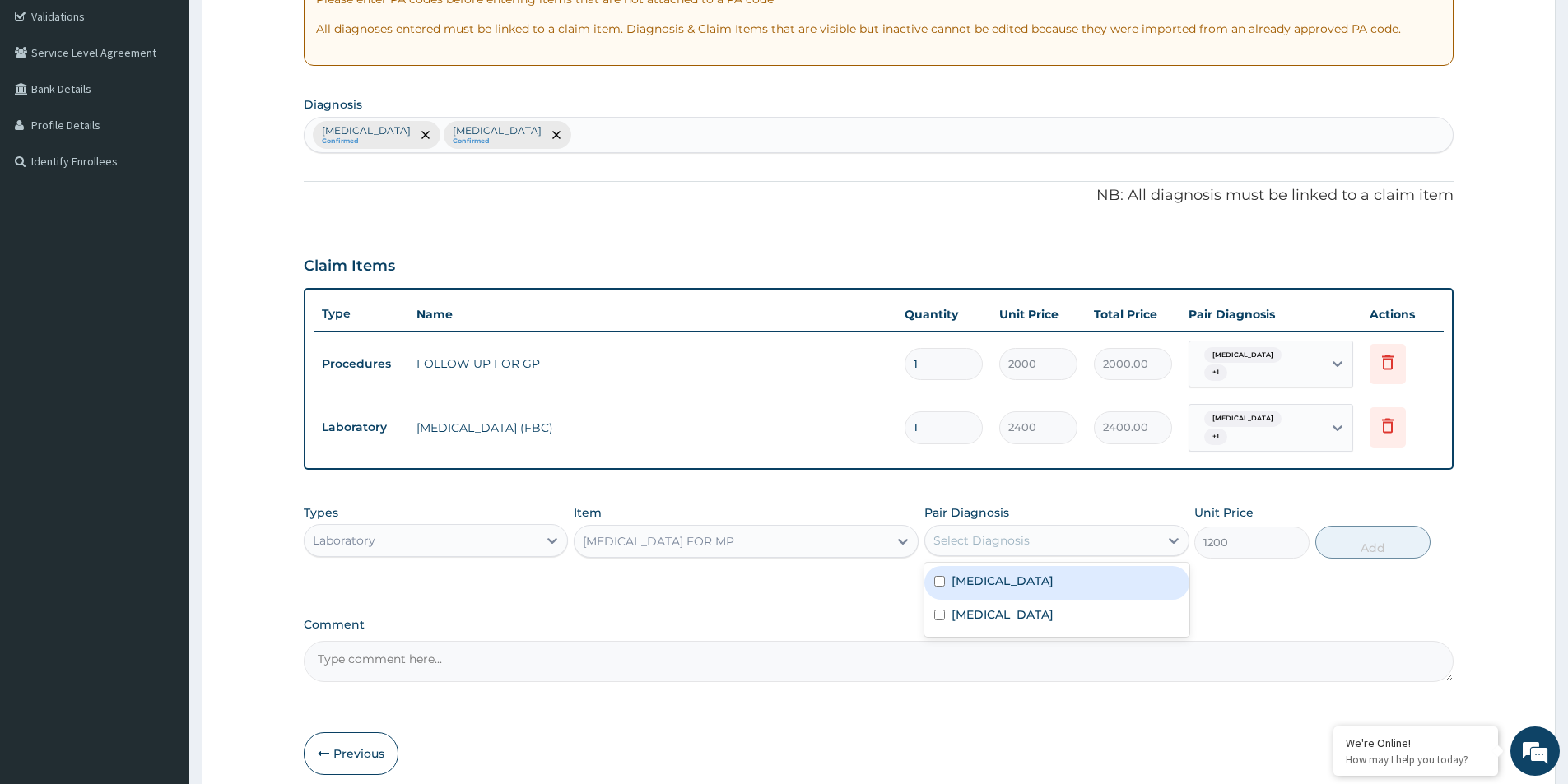
click at [1017, 533] on div "Select Diagnosis" at bounding box center [981, 541] width 96 height 16
click at [941, 576] on input "checkbox" at bounding box center [939, 581] width 11 height 11
checkbox input "true"
click at [1354, 538] on button "Add" at bounding box center [1372, 542] width 115 height 33
type input "0"
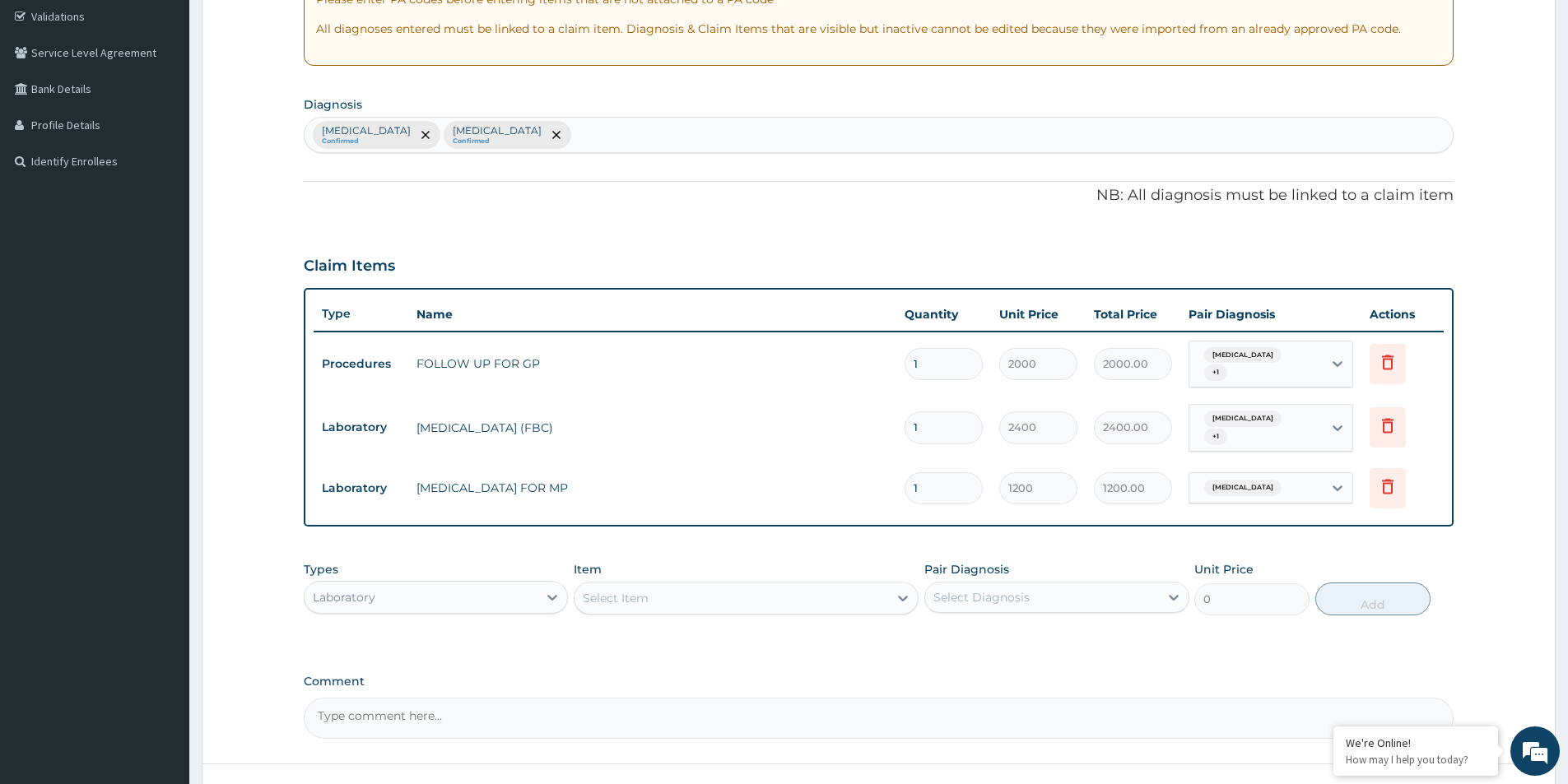
click at [478, 585] on div "Laboratory" at bounding box center [420, 597] width 233 height 26
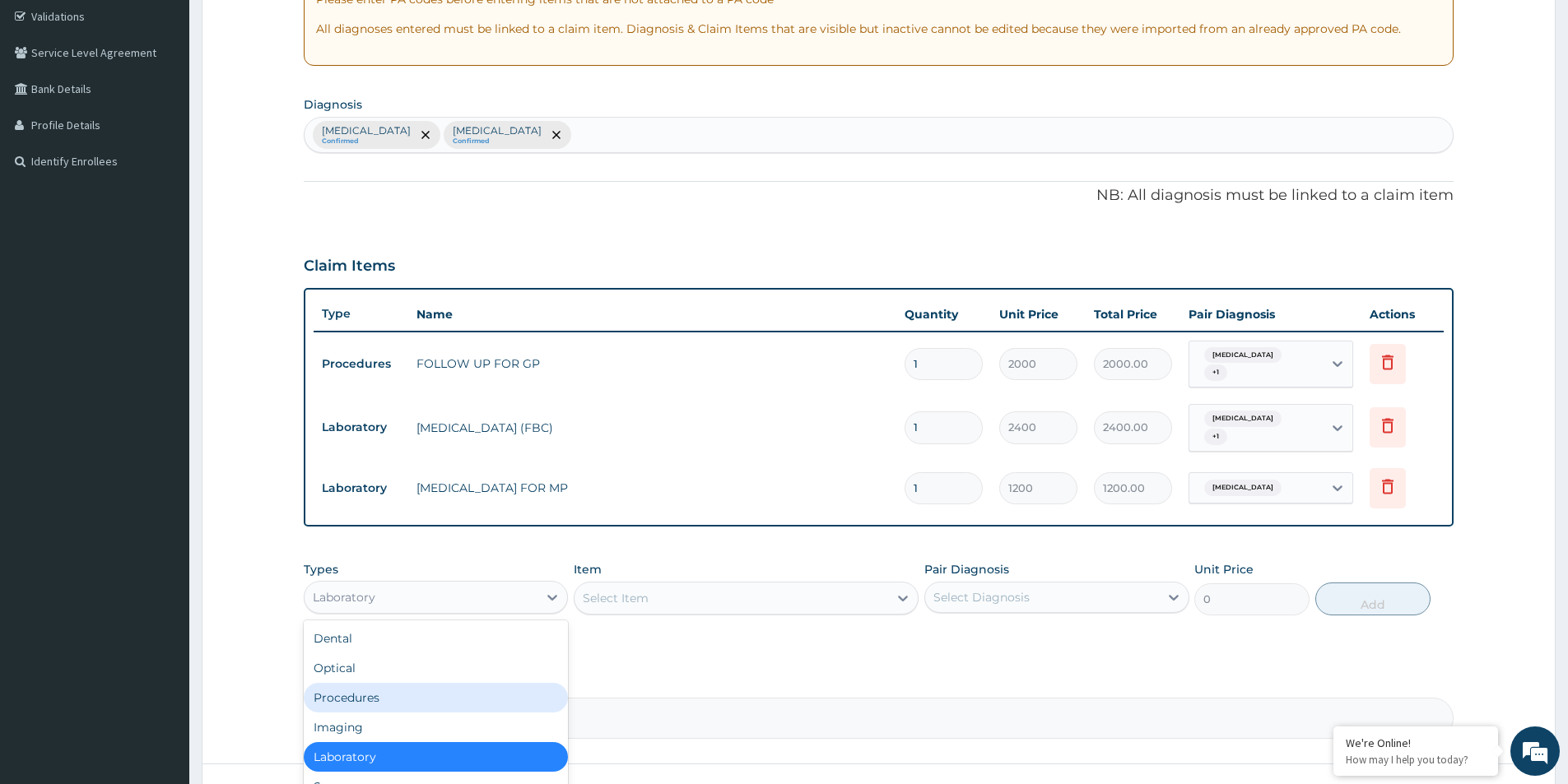
scroll to position [56, 0]
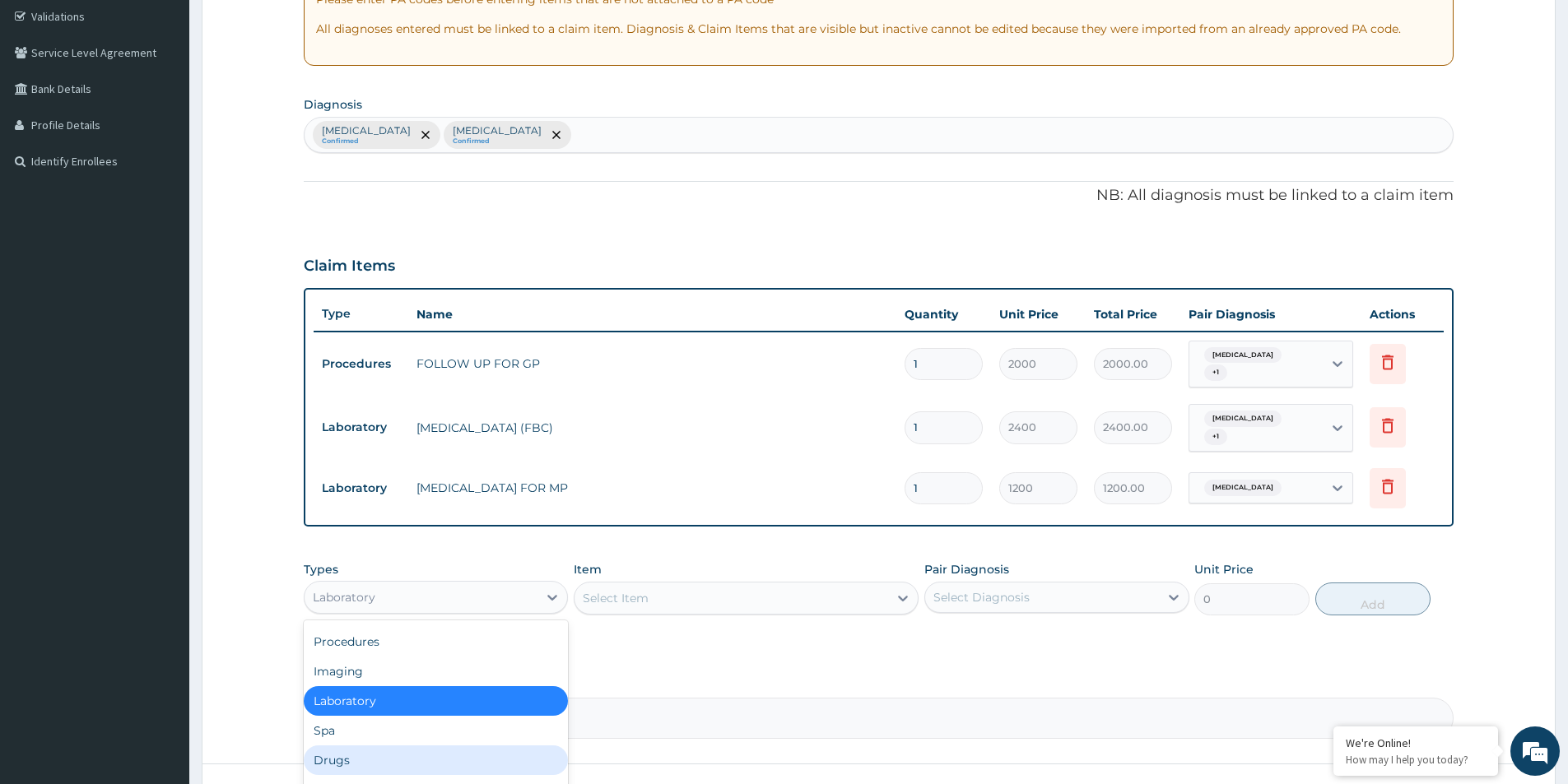
click at [358, 755] on div "Drugs" at bounding box center [435, 760] width 264 height 30
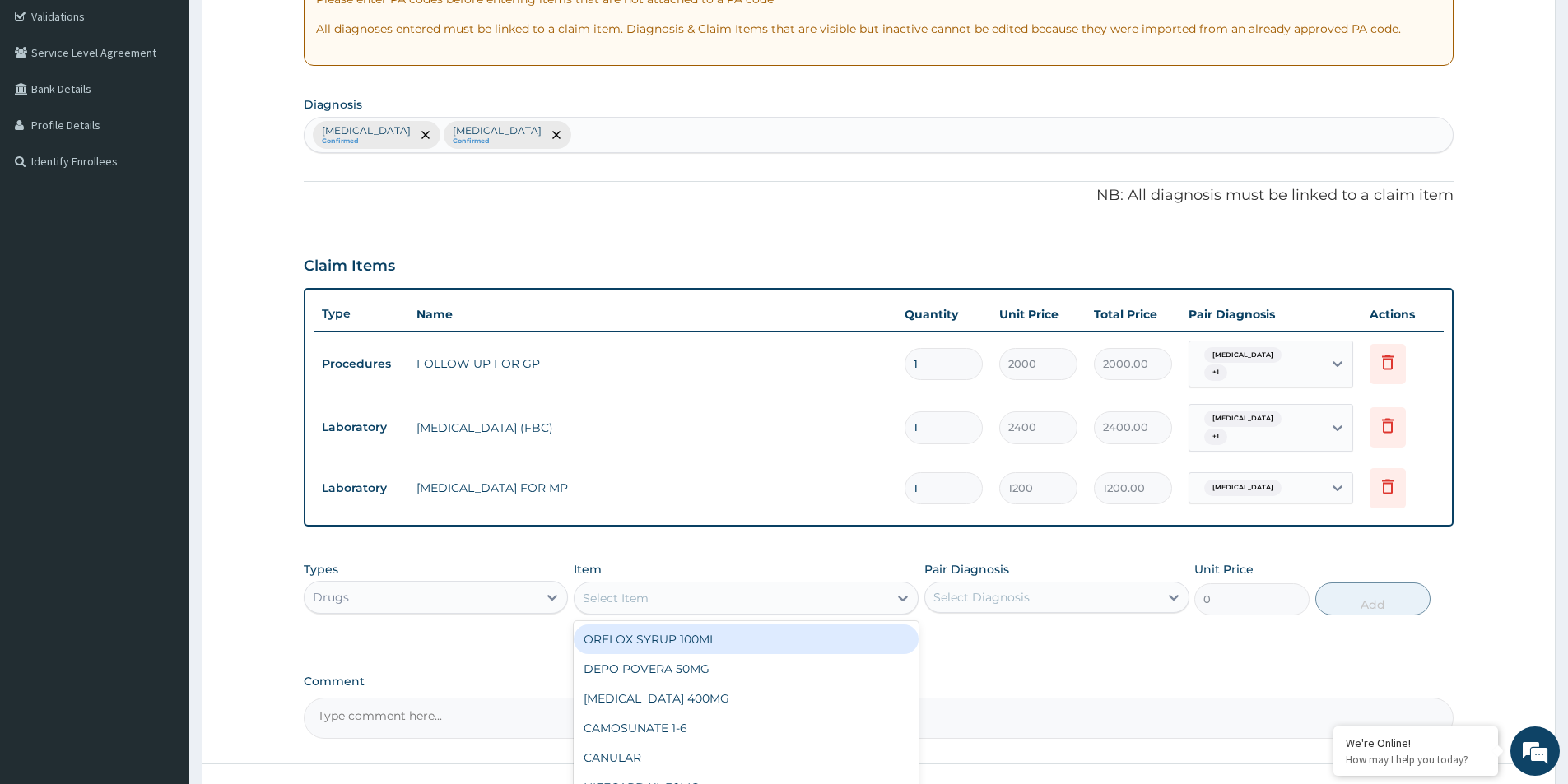
click at [667, 585] on div "Select Item" at bounding box center [732, 597] width 313 height 26
type input "COART"
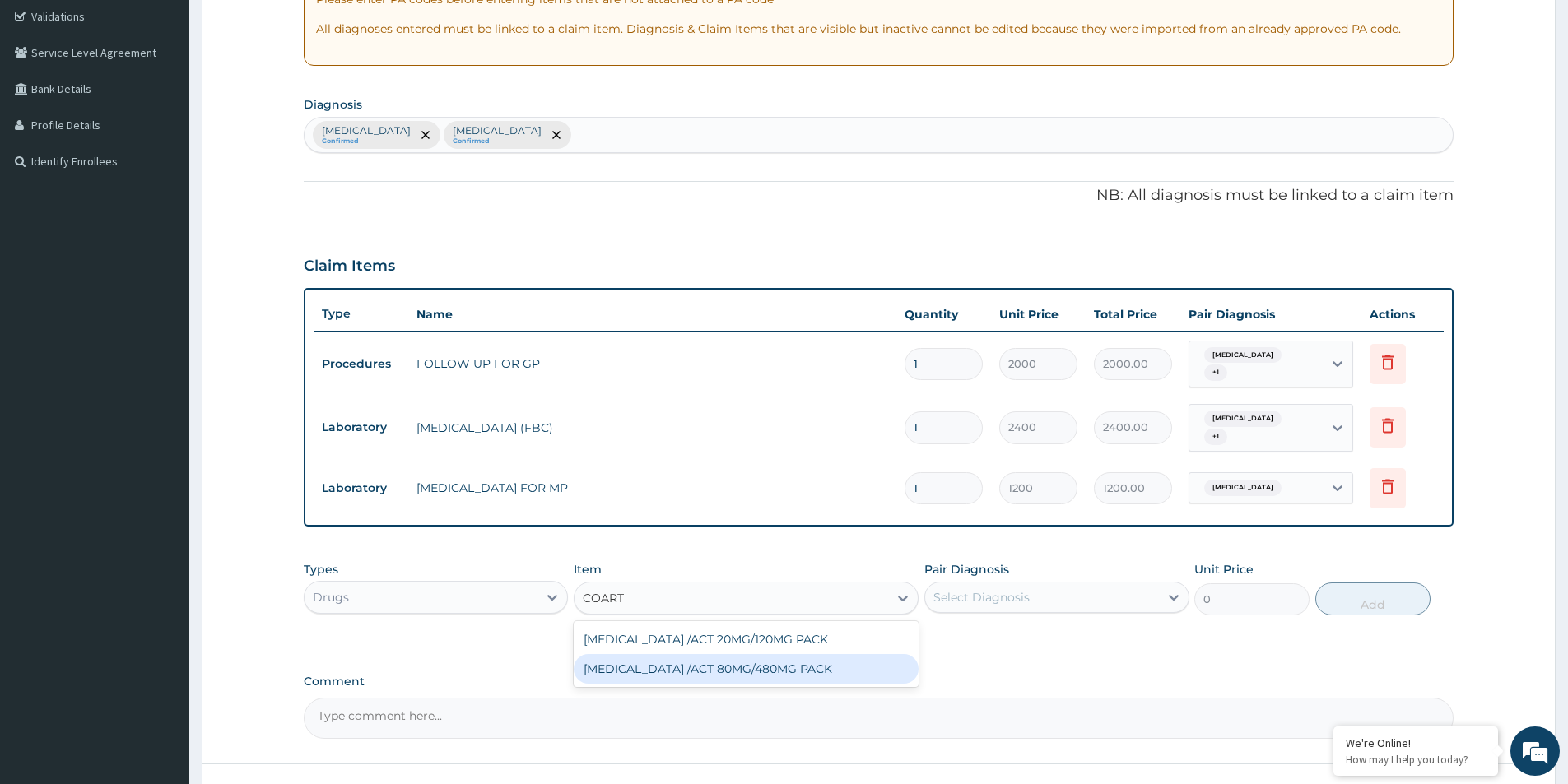
click at [707, 659] on div "COARTEM /ACT 80MG/480MG PACK" at bounding box center [747, 669] width 345 height 30
type input "2000"
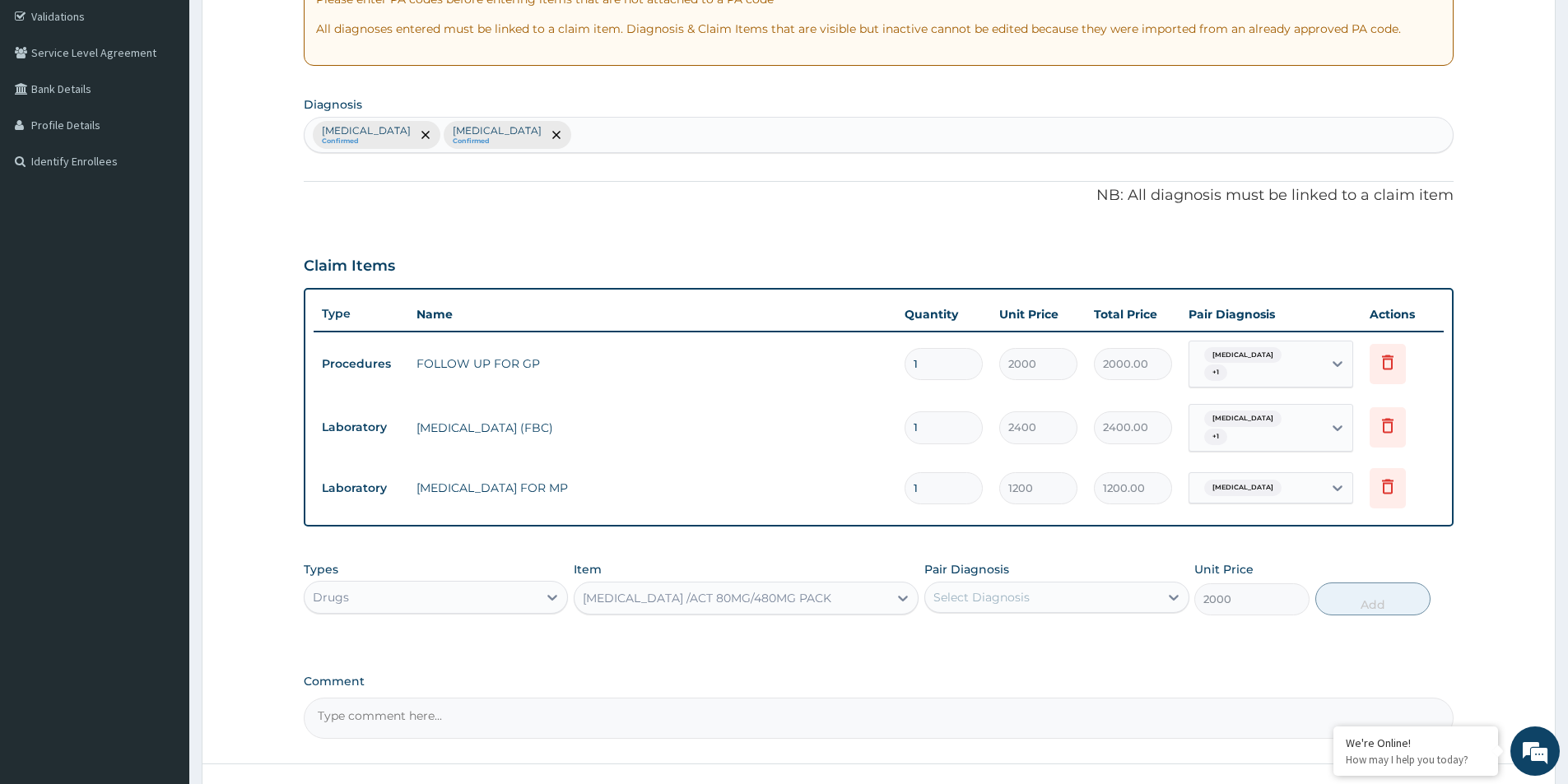
click at [992, 588] on div "Select Diagnosis" at bounding box center [981, 596] width 96 height 16
click at [940, 632] on input "checkbox" at bounding box center [939, 637] width 11 height 11
checkbox input "true"
click at [1371, 587] on button "Add" at bounding box center [1372, 598] width 115 height 33
type input "0"
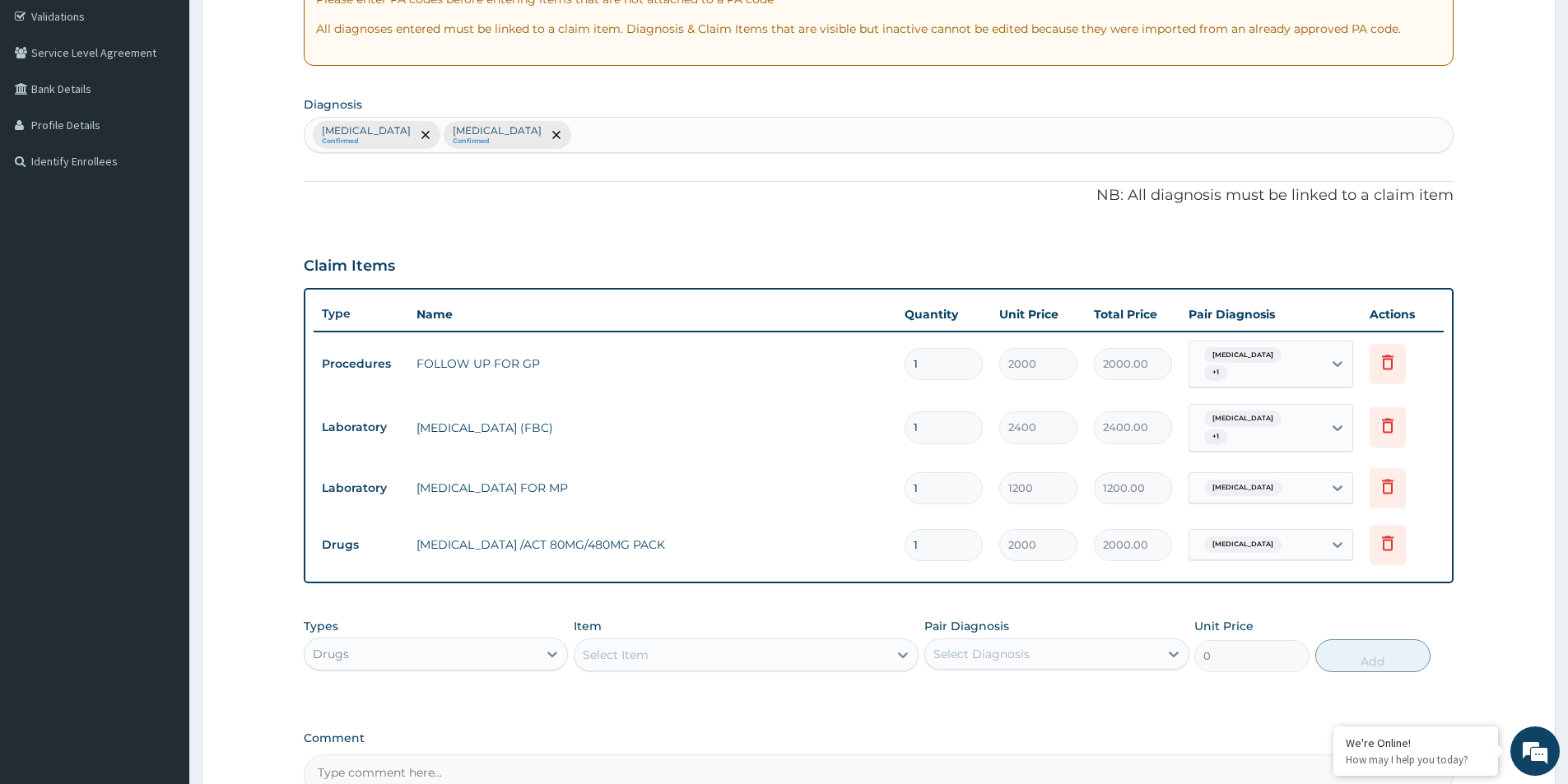
click at [627, 646] on div "Select Item" at bounding box center [616, 654] width 66 height 16
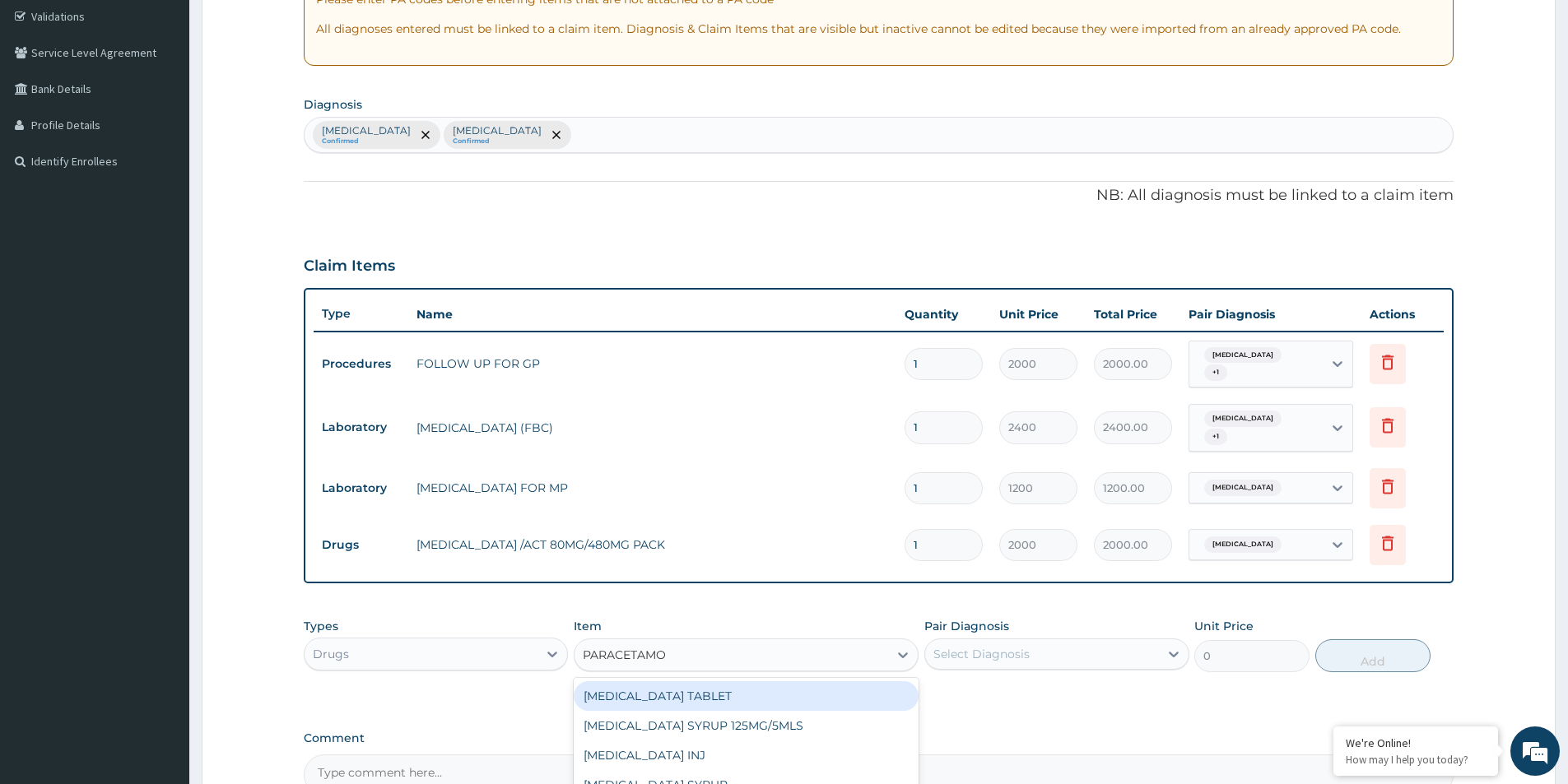
type input "PARACETAMOL"
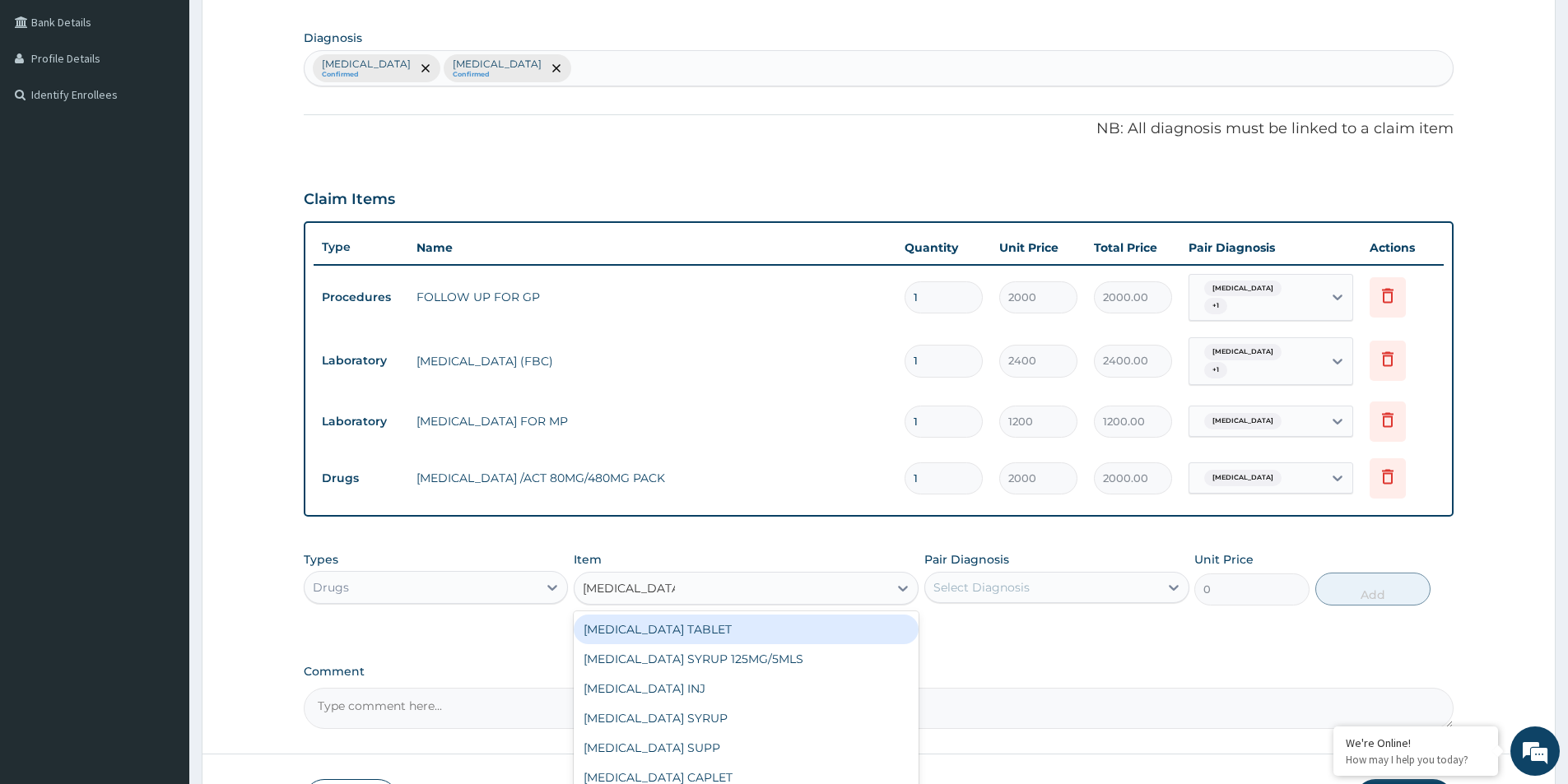
scroll to position [472, 0]
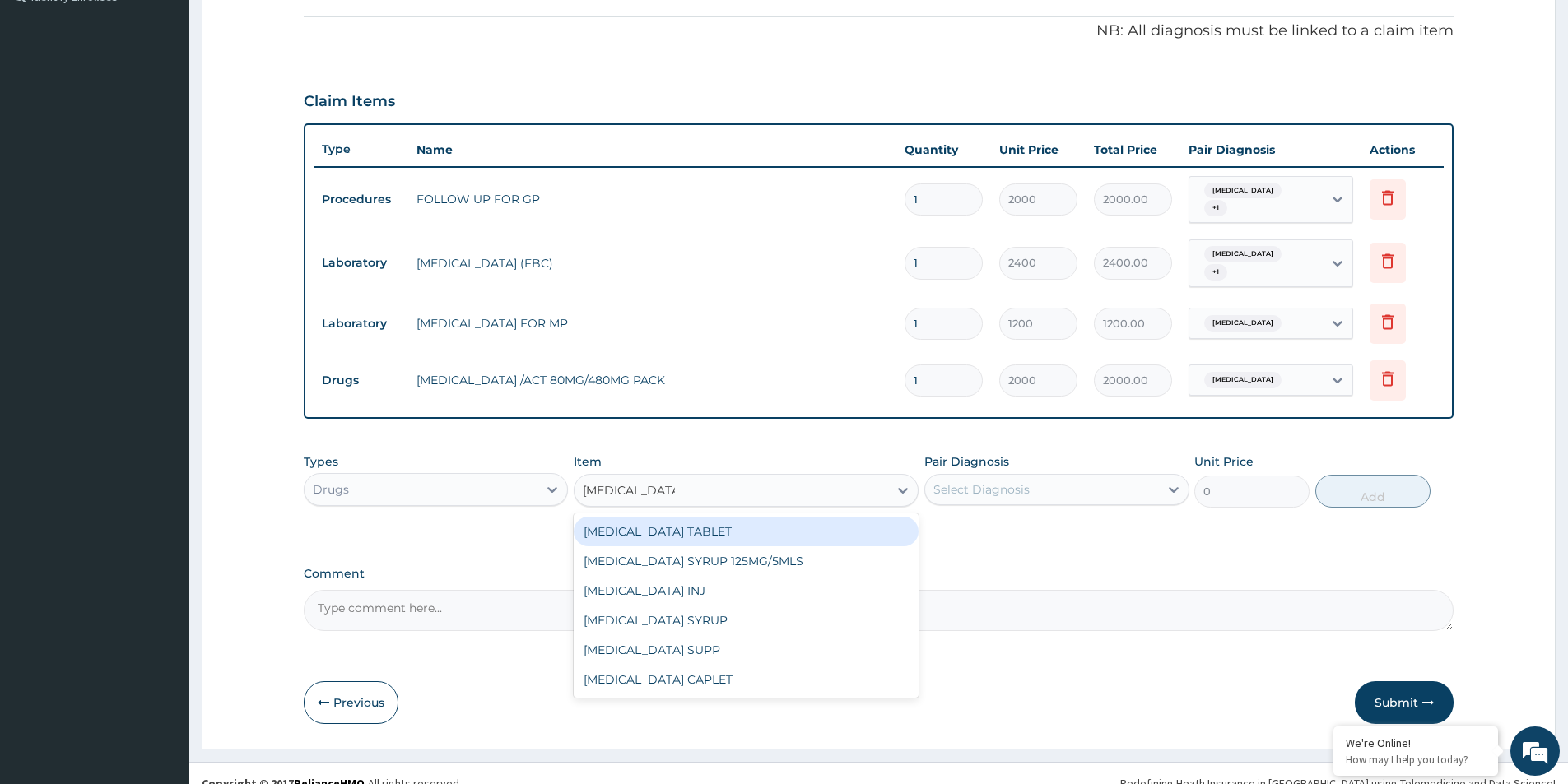
click at [698, 524] on div "PARACETAMOL TABLET" at bounding box center [747, 532] width 345 height 30
type input "37.40000152587891"
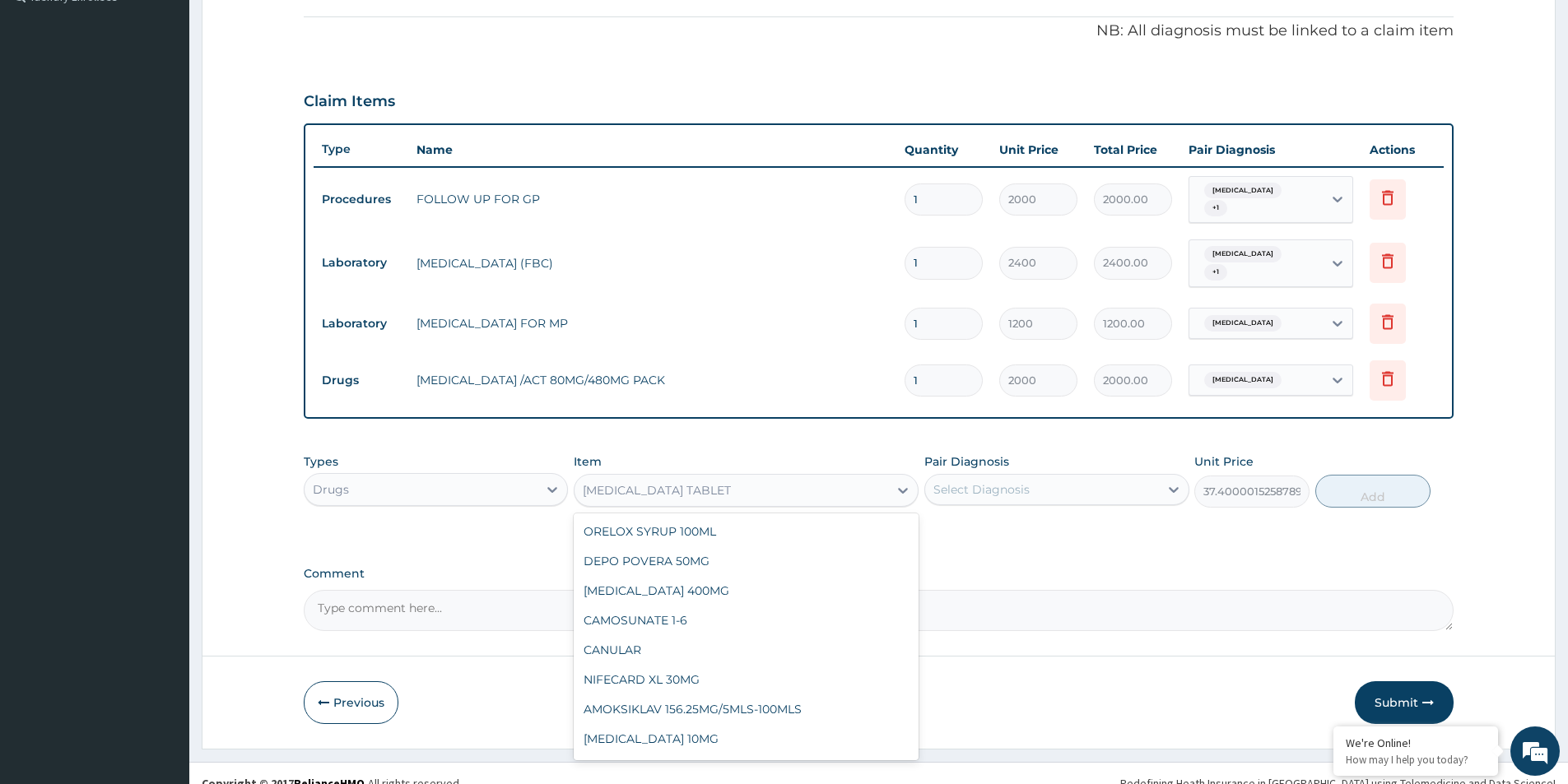
click at [749, 480] on div "PARACETAMOL TABLET" at bounding box center [732, 490] width 313 height 26
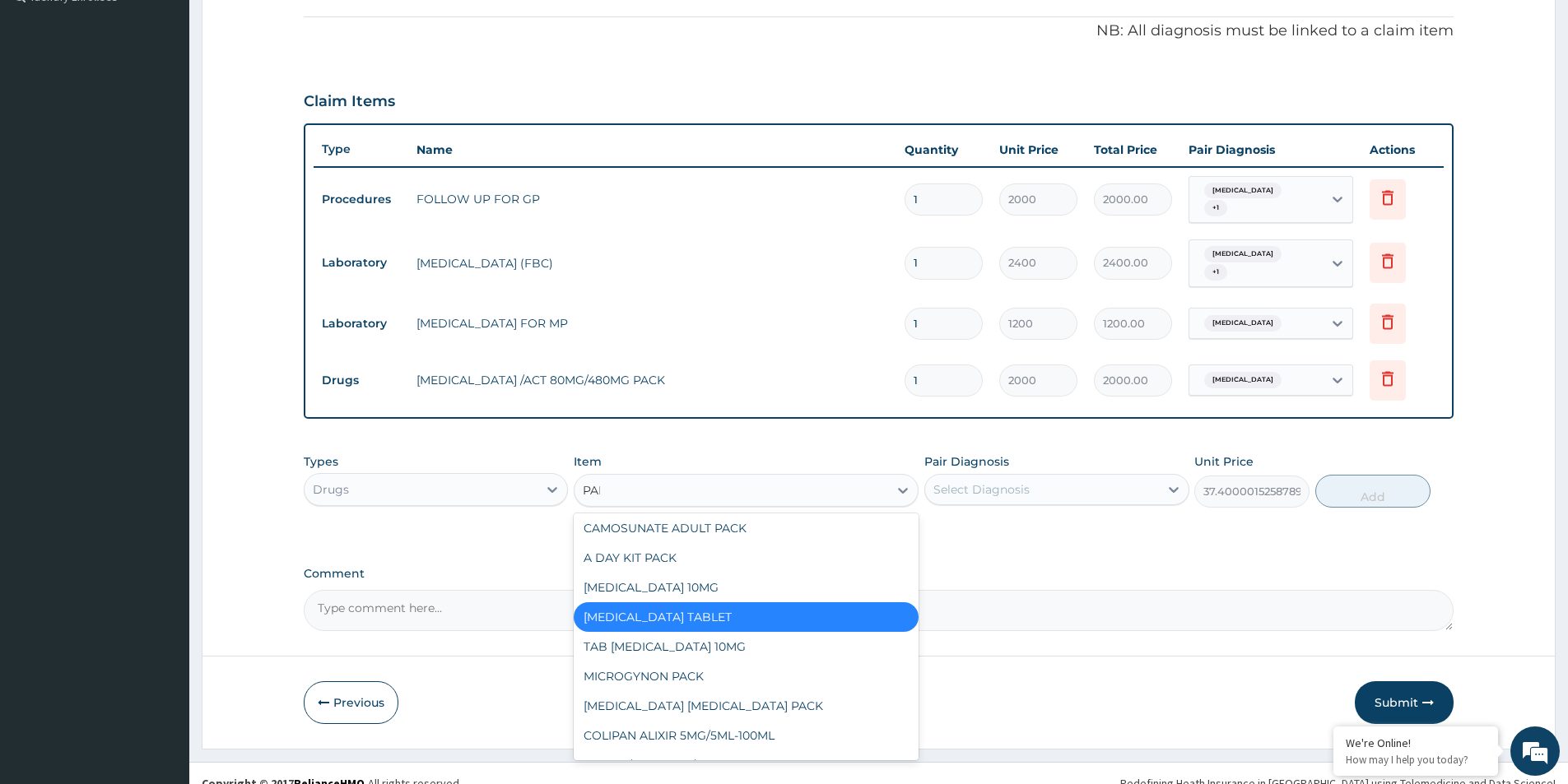
scroll to position [0, 0]
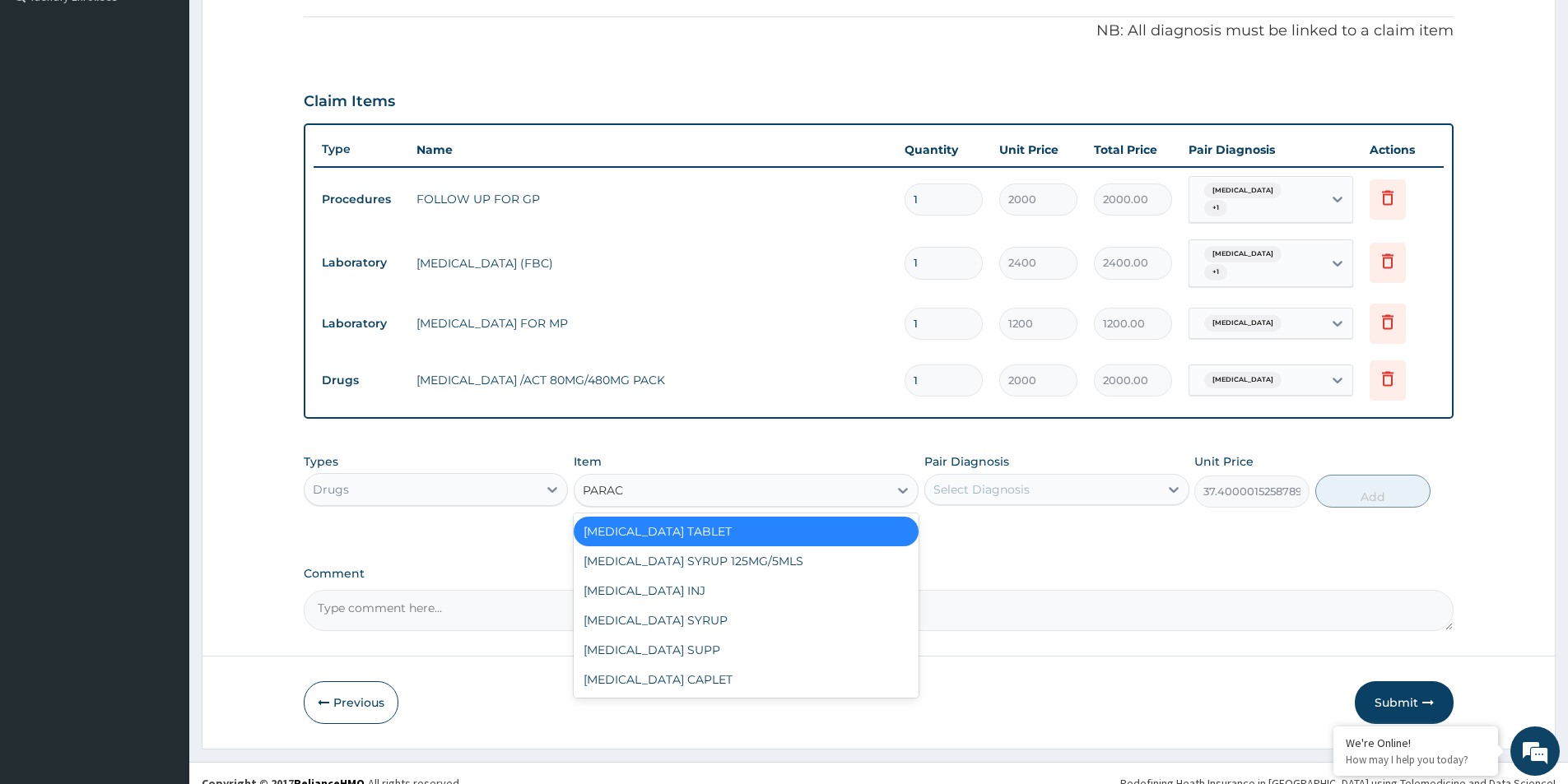
type input "PARACE"
click at [681, 664] on div "PARACETAMOL CAPLET" at bounding box center [747, 679] width 345 height 30
type input "16"
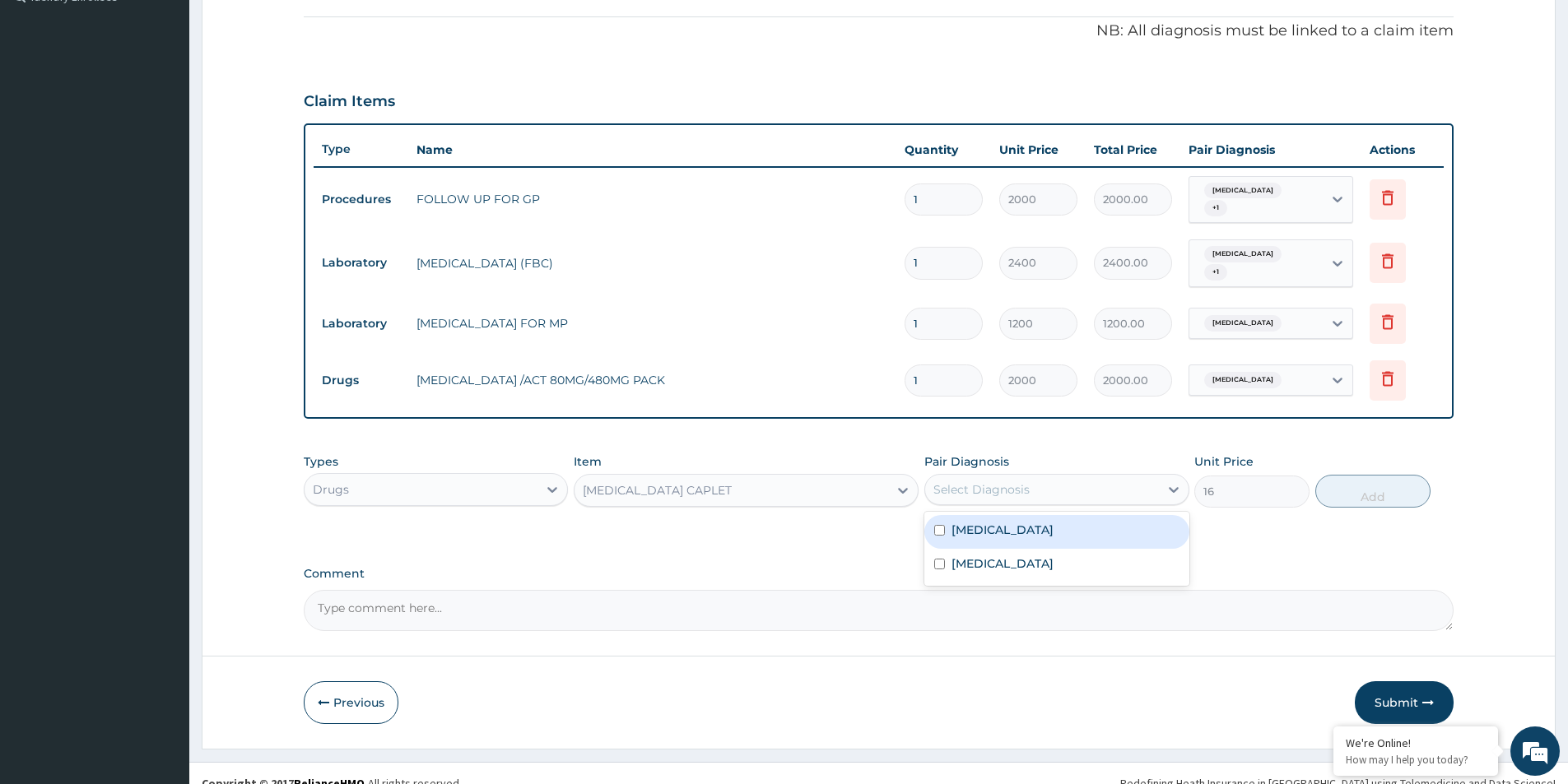
click at [982, 481] on div "Select Diagnosis" at bounding box center [981, 489] width 96 height 16
click at [938, 525] on input "checkbox" at bounding box center [939, 530] width 11 height 11
checkbox input "true"
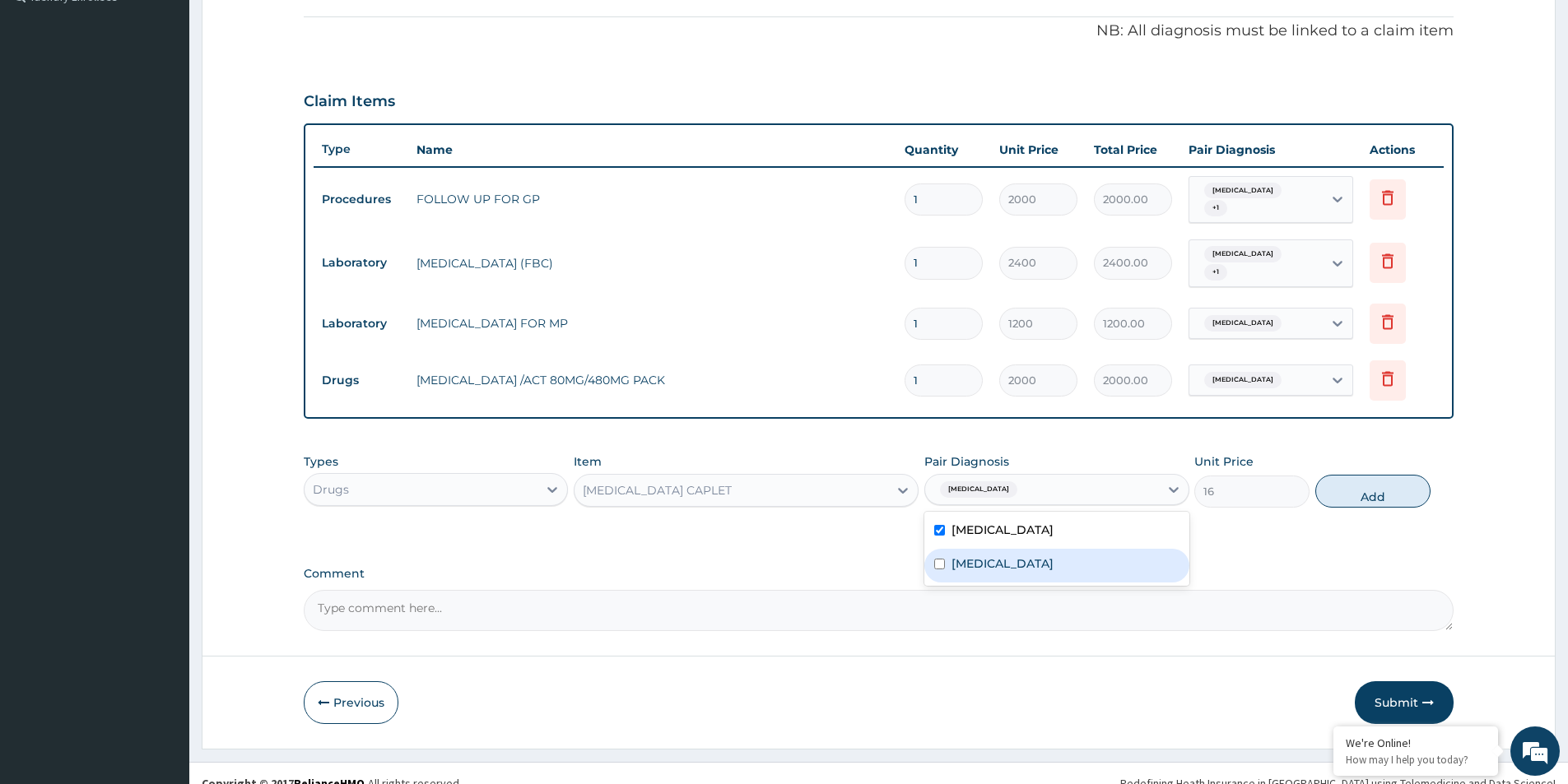
click at [937, 559] on input "checkbox" at bounding box center [939, 564] width 11 height 11
checkbox input "true"
click at [1408, 481] on button "Add" at bounding box center [1372, 491] width 115 height 33
type input "0"
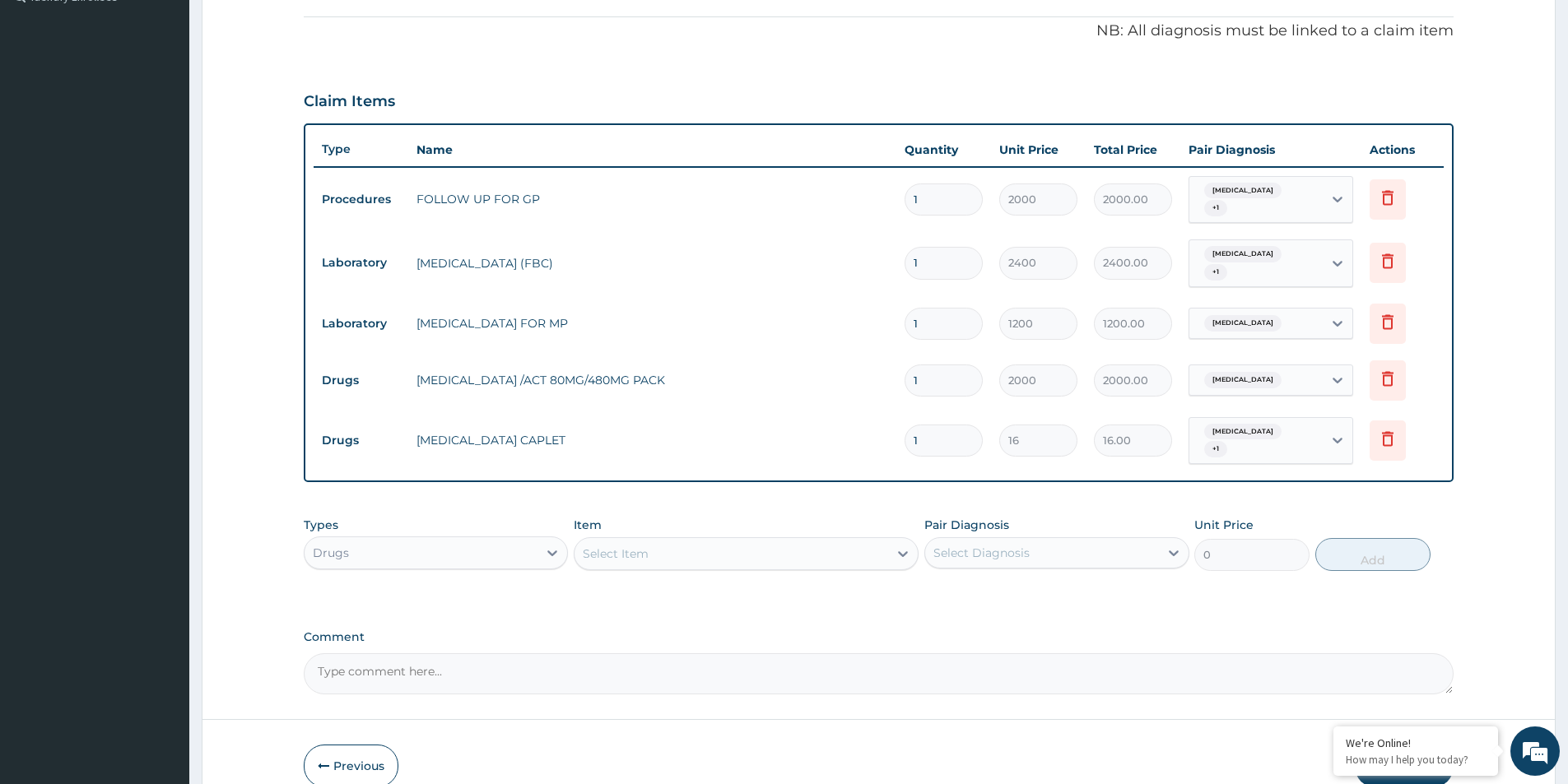
click at [947, 425] on input "1" at bounding box center [943, 441] width 78 height 32
type input "18"
type input "288.00"
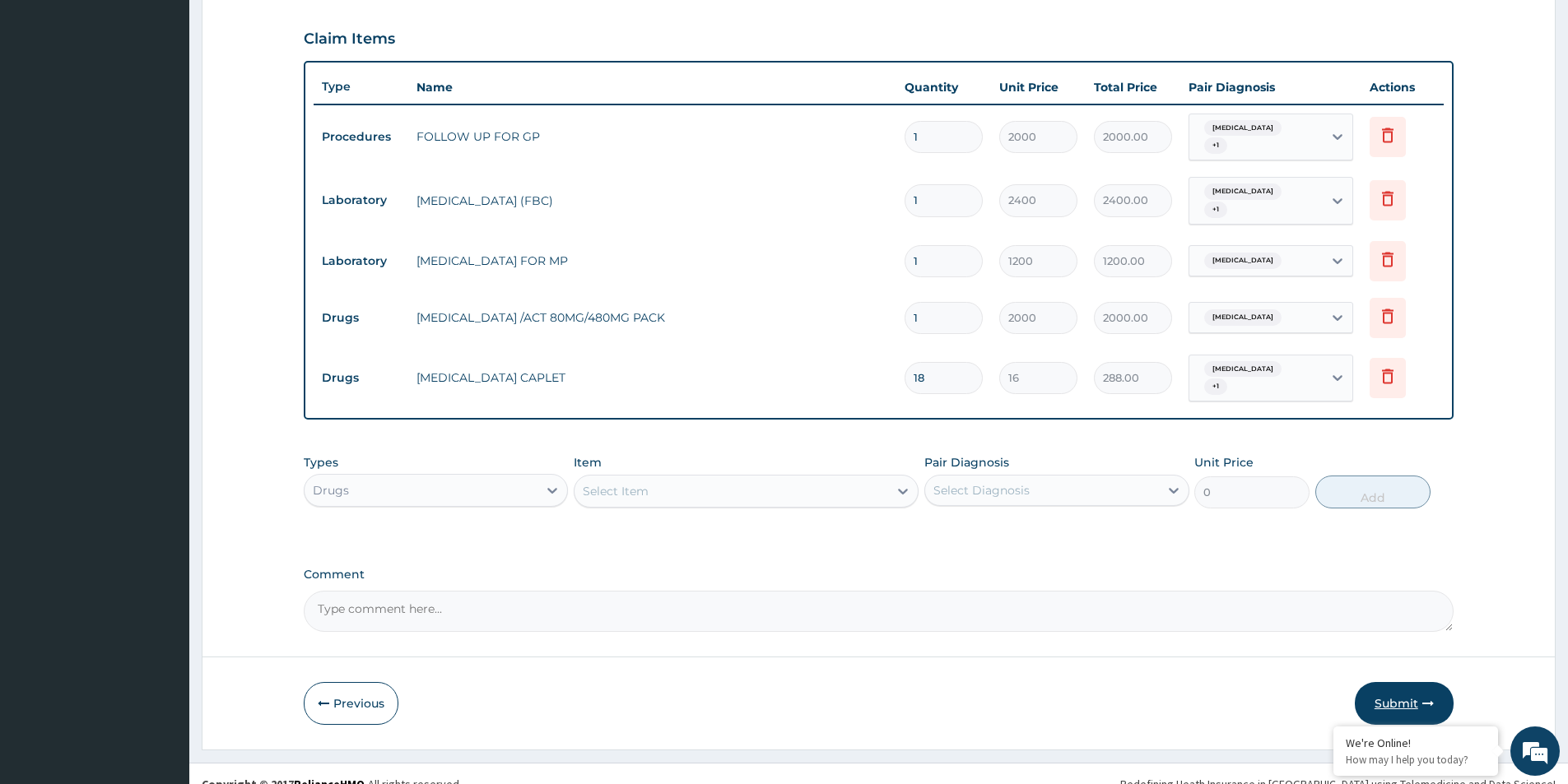
type input "18"
click at [1410, 692] on button "Submit" at bounding box center [1403, 703] width 99 height 43
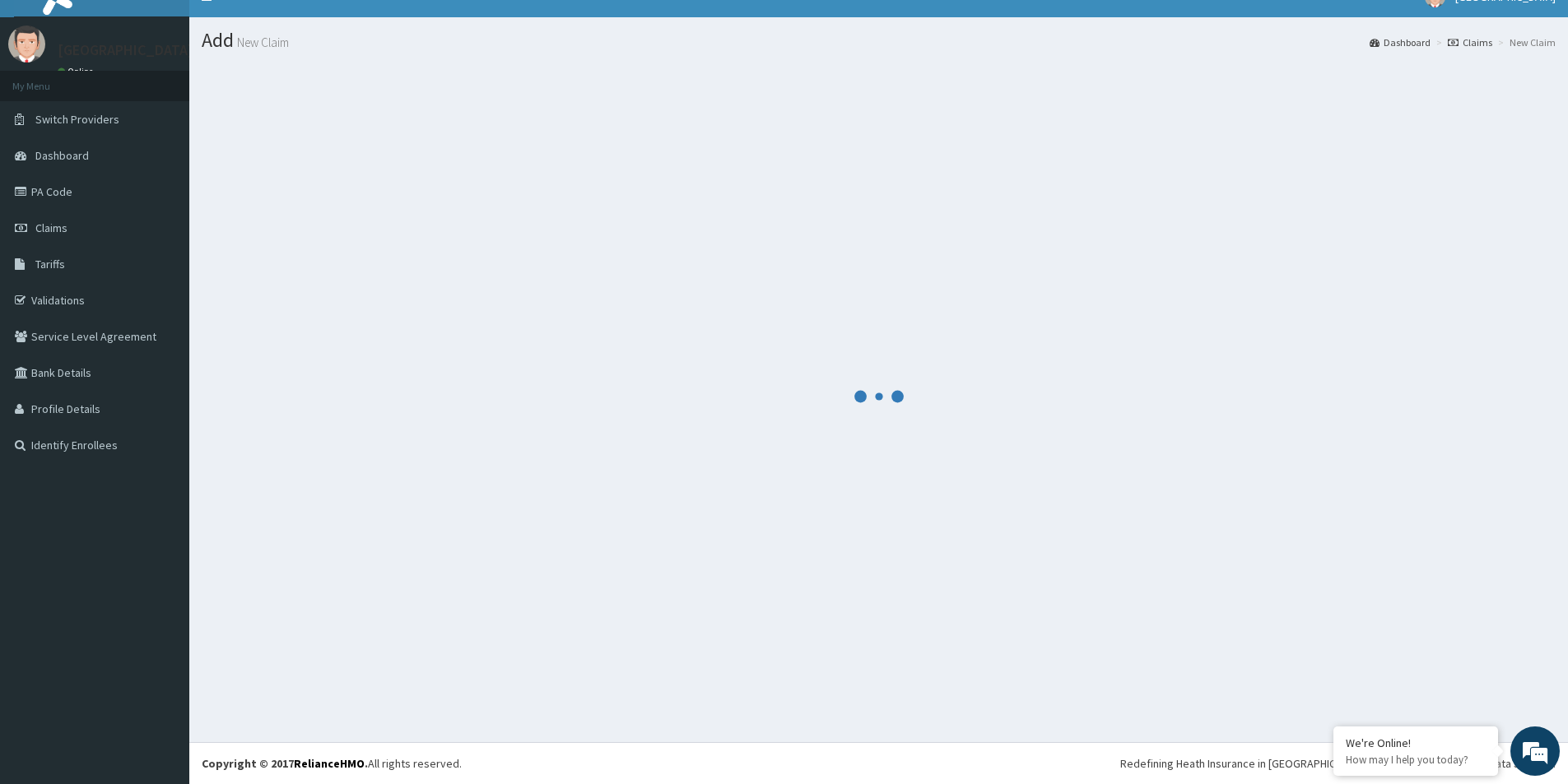
scroll to position [535, 0]
